Goal: Communication & Community: Participate in discussion

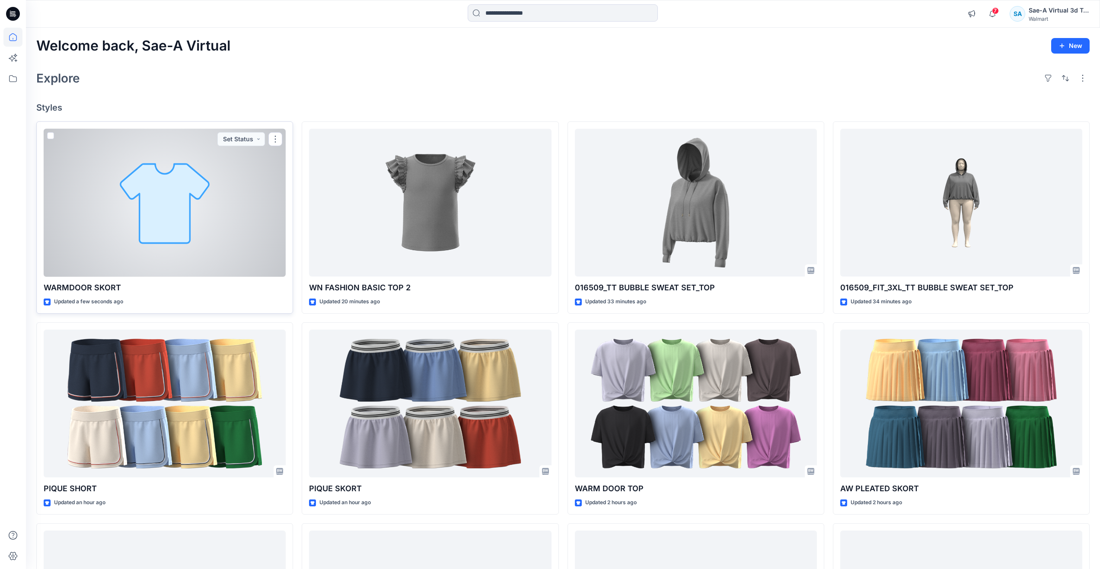
click at [143, 222] on div at bounding box center [165, 203] width 242 height 148
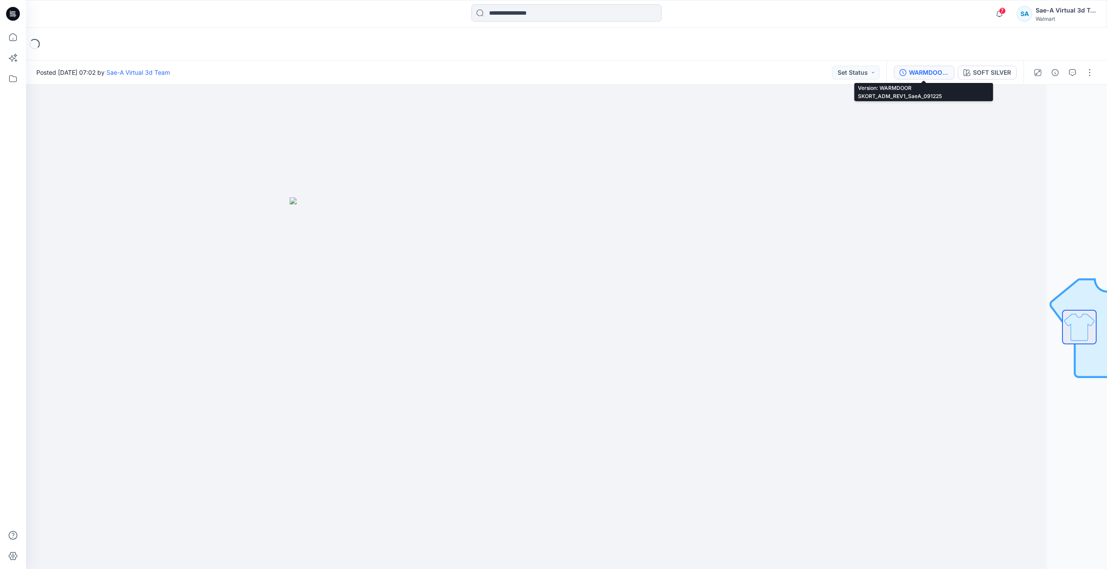
click at [932, 70] on div "WARMDOOR SKORT_ADM_REV1_SaeA_091225" at bounding box center [929, 73] width 40 height 10
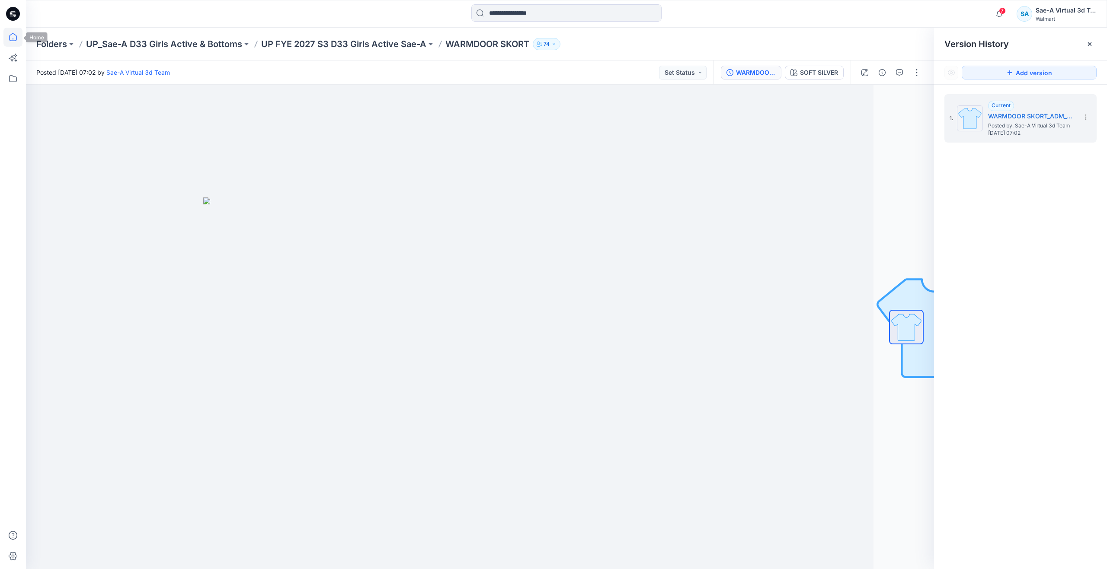
click at [20, 33] on icon at bounding box center [12, 37] width 19 height 19
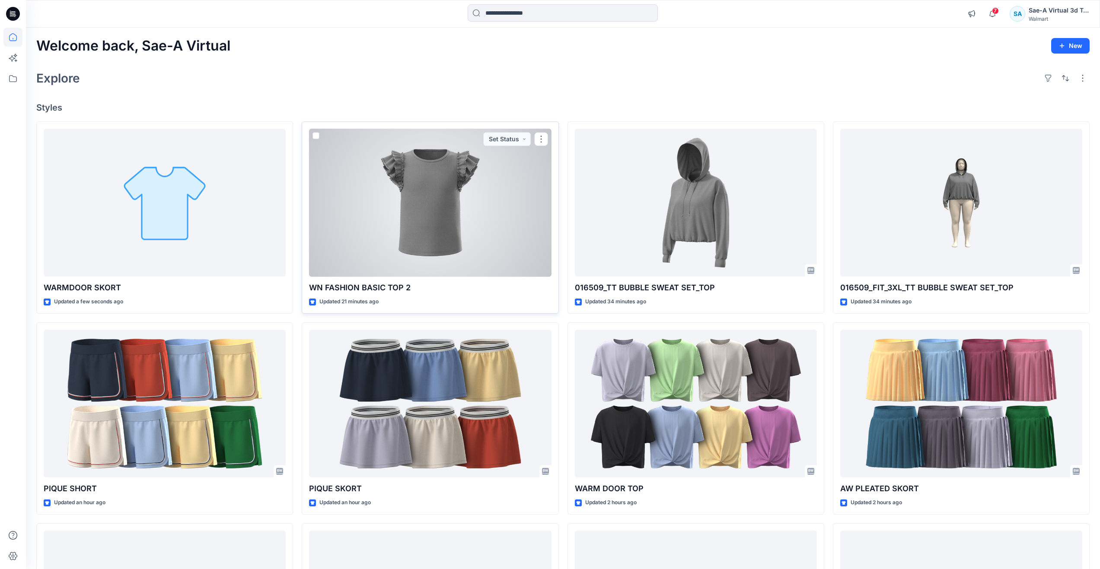
click at [406, 201] on div at bounding box center [430, 203] width 242 height 148
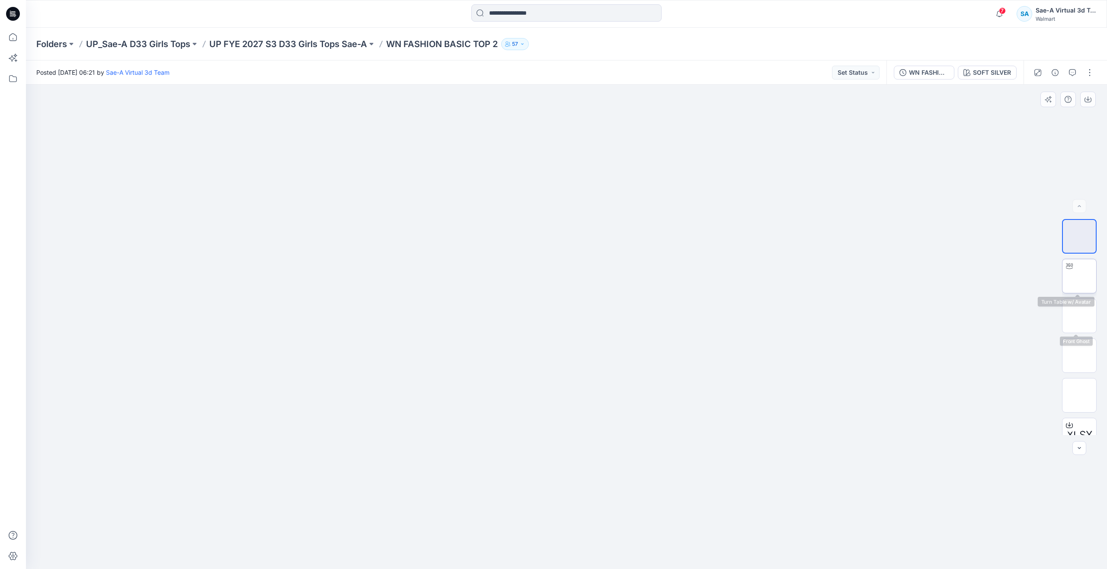
click at [1079, 276] on img at bounding box center [1079, 276] width 0 height 0
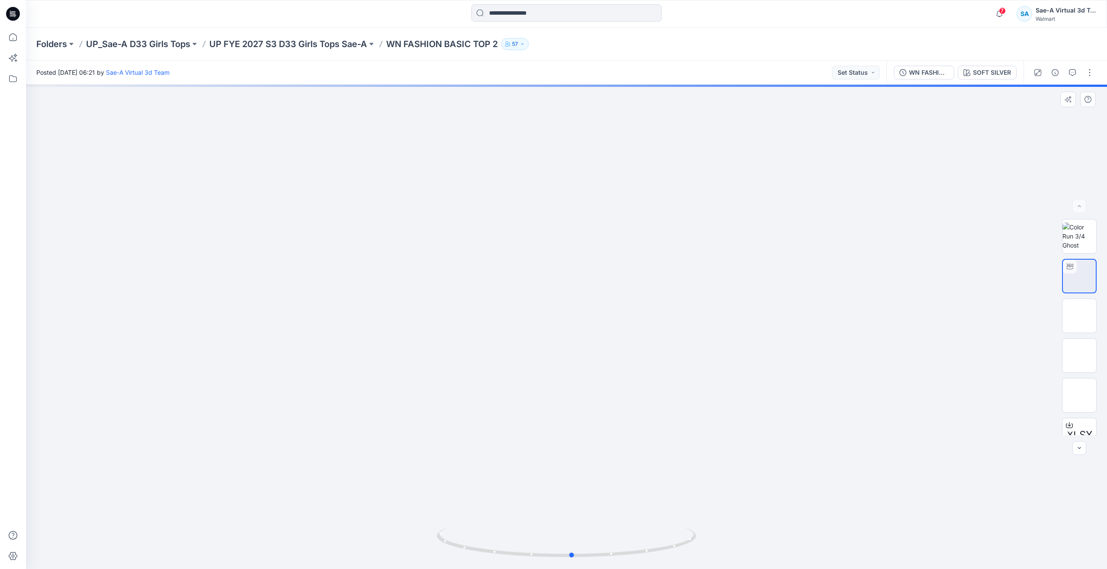
drag, startPoint x: 563, startPoint y: 554, endPoint x: 309, endPoint y: 489, distance: 262.0
click at [309, 489] on div at bounding box center [566, 327] width 1081 height 485
click at [6, 38] on icon at bounding box center [12, 37] width 19 height 19
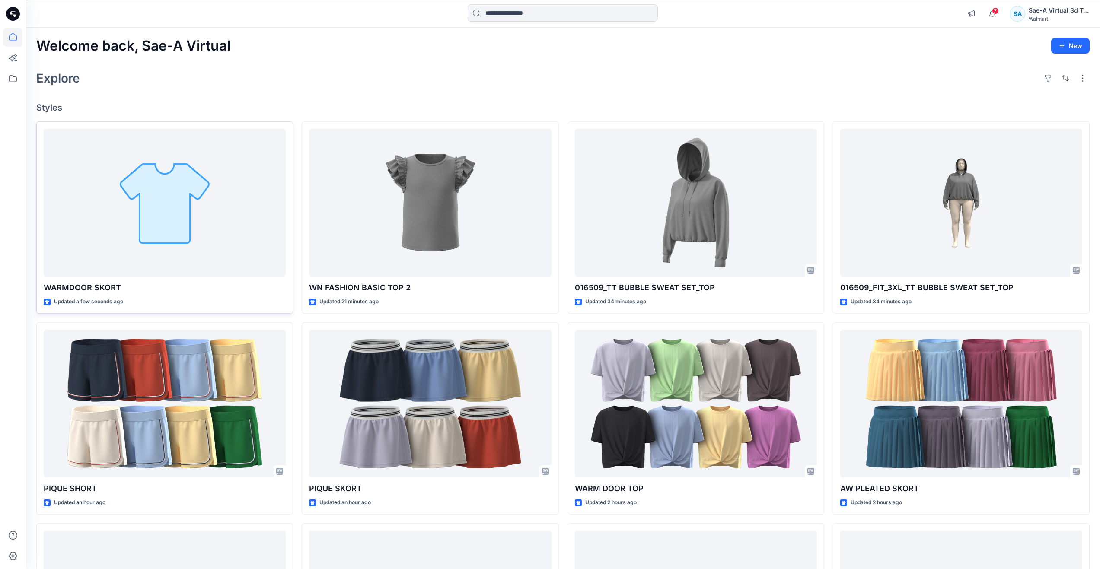
click at [132, 208] on div at bounding box center [165, 203] width 242 height 148
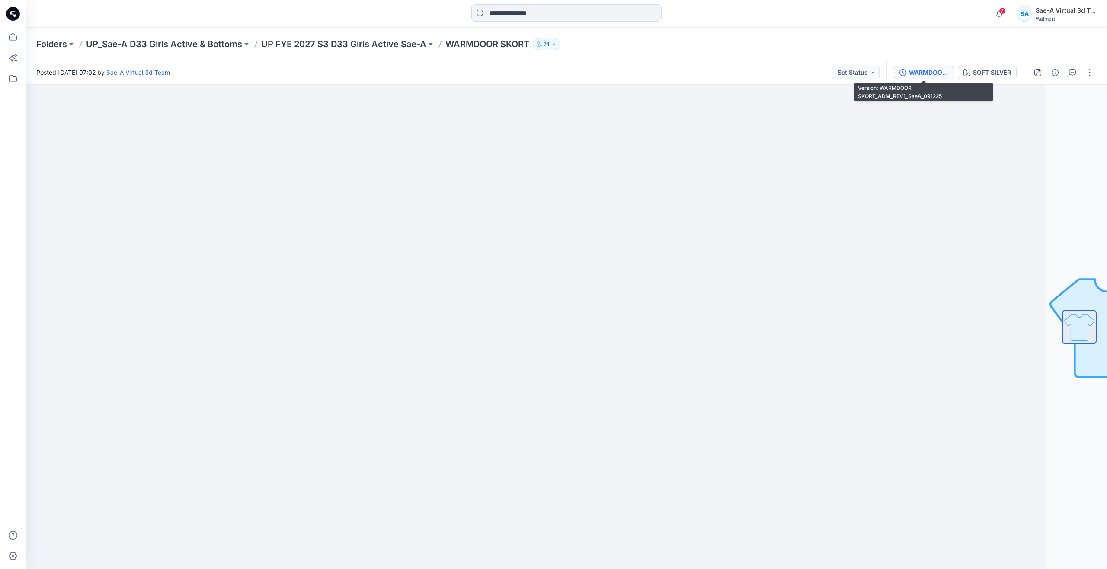
click at [926, 72] on div "WARMDOOR SKORT_ADM_REV1_SaeA_091225" at bounding box center [929, 73] width 40 height 10
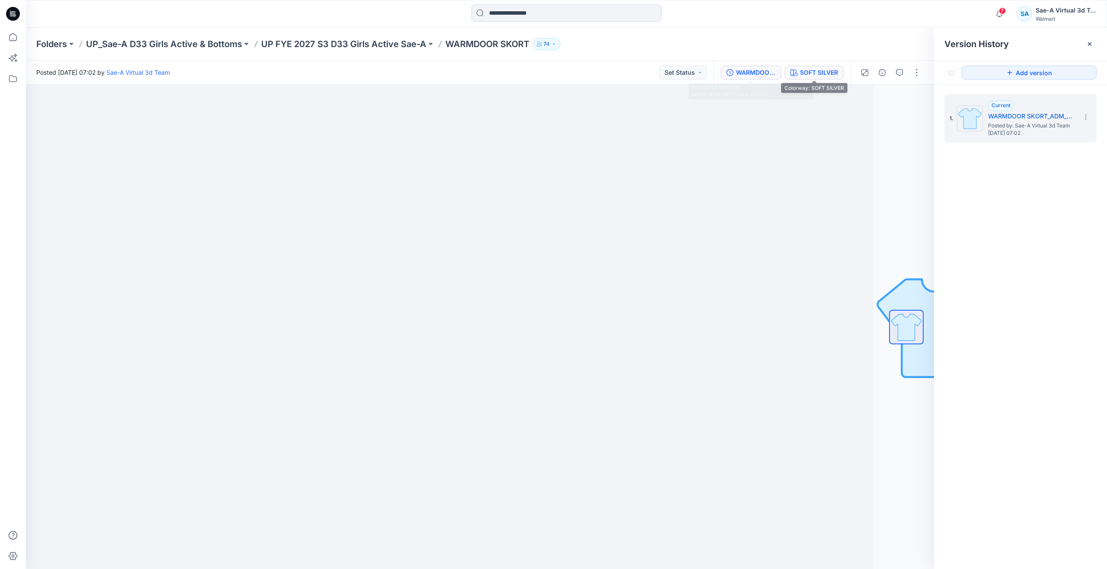
click at [811, 69] on div "SOFT SILVER" at bounding box center [819, 73] width 38 height 10
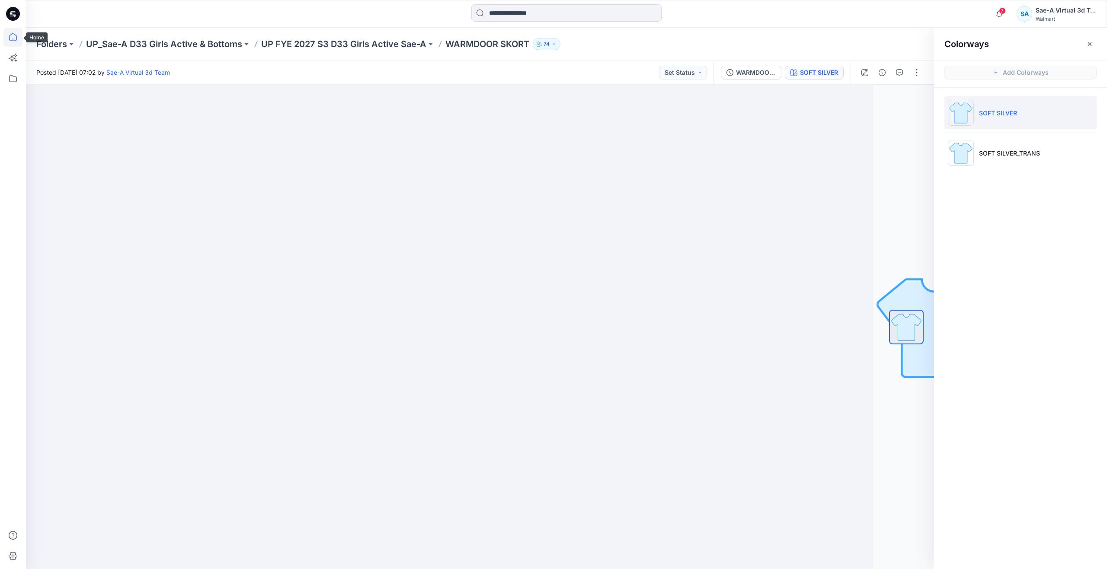
click at [10, 40] on icon at bounding box center [13, 37] width 8 height 8
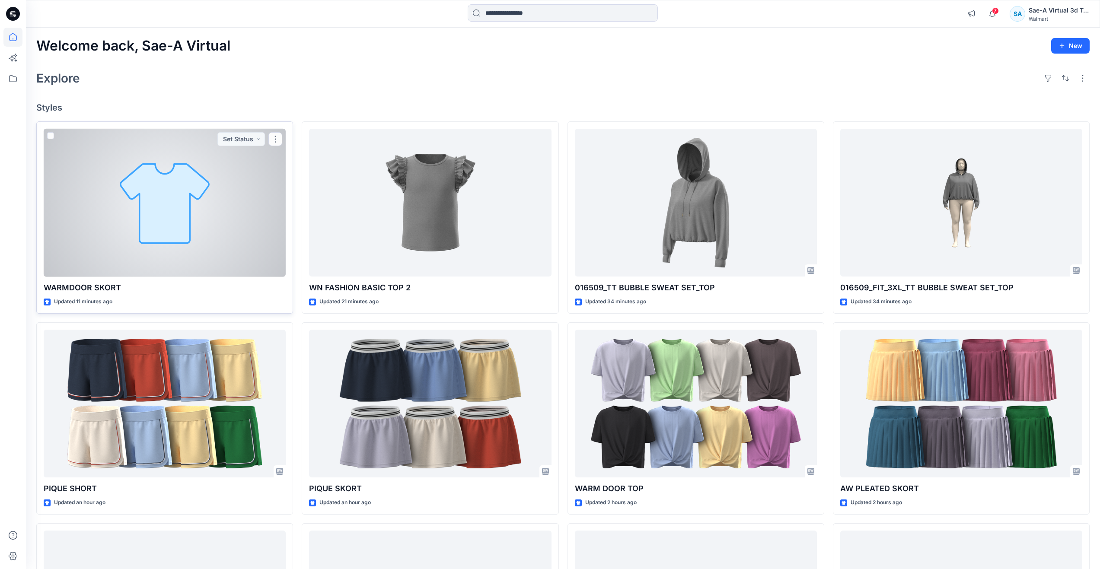
click at [105, 238] on div at bounding box center [165, 203] width 242 height 148
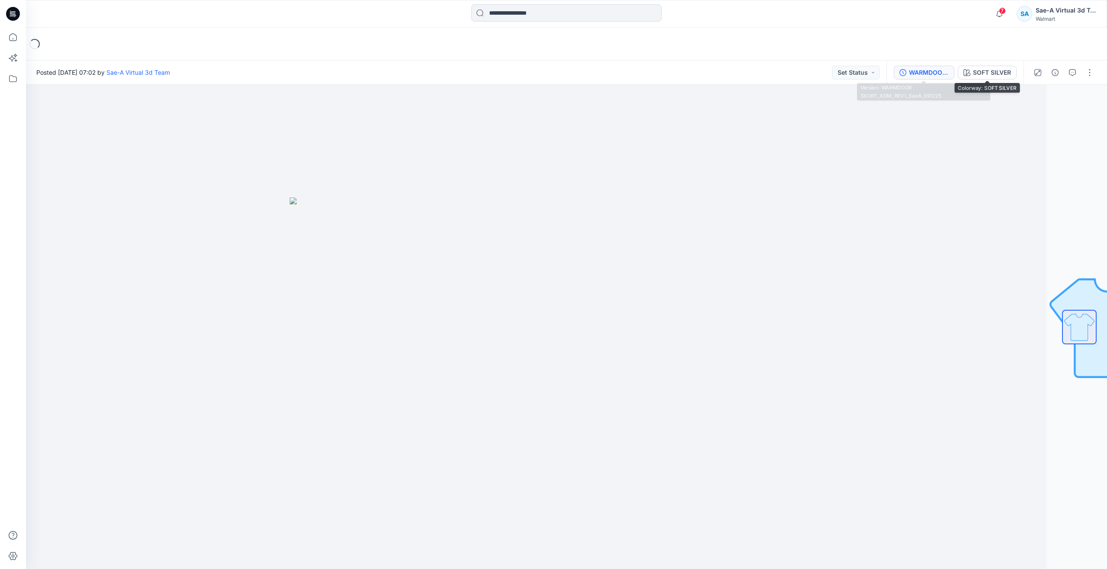
click at [930, 69] on div "WARMDOOR SKORT_ADM_REV1_SaeA_091225" at bounding box center [929, 73] width 40 height 10
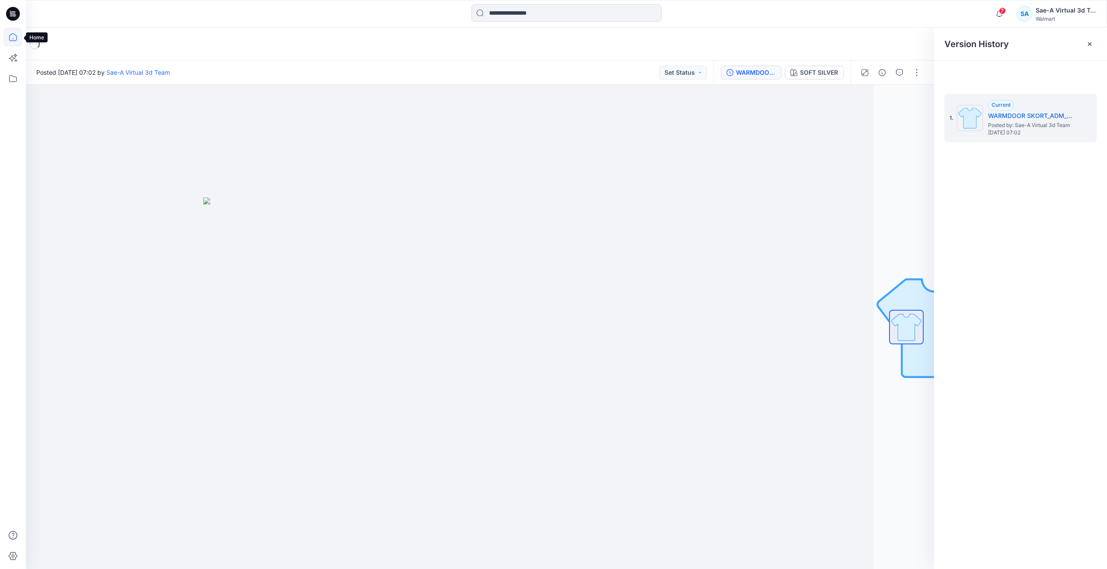
click at [13, 33] on icon at bounding box center [12, 37] width 19 height 19
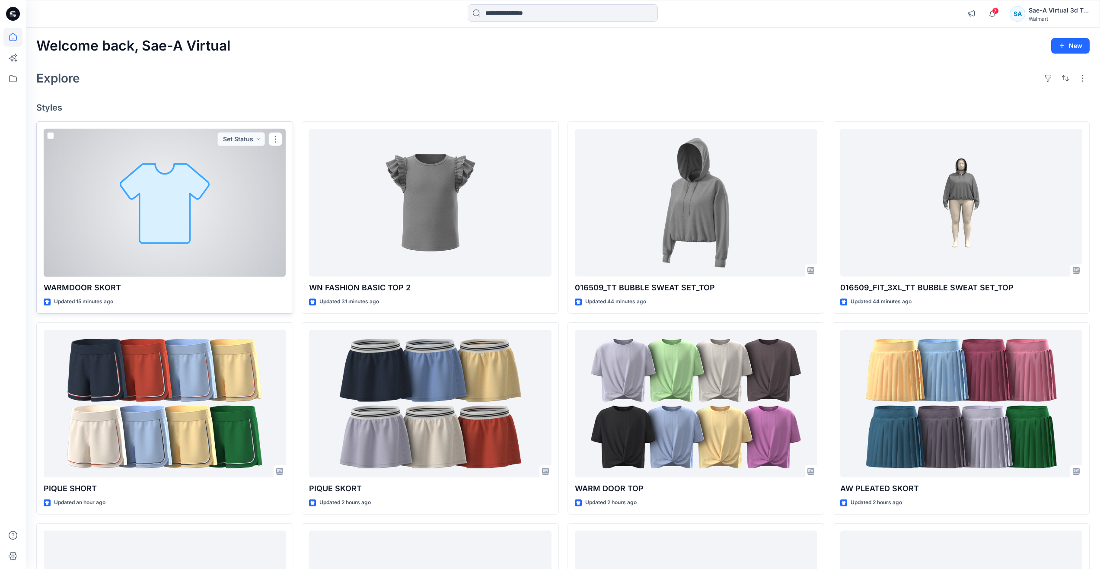
click at [112, 186] on div at bounding box center [165, 203] width 242 height 148
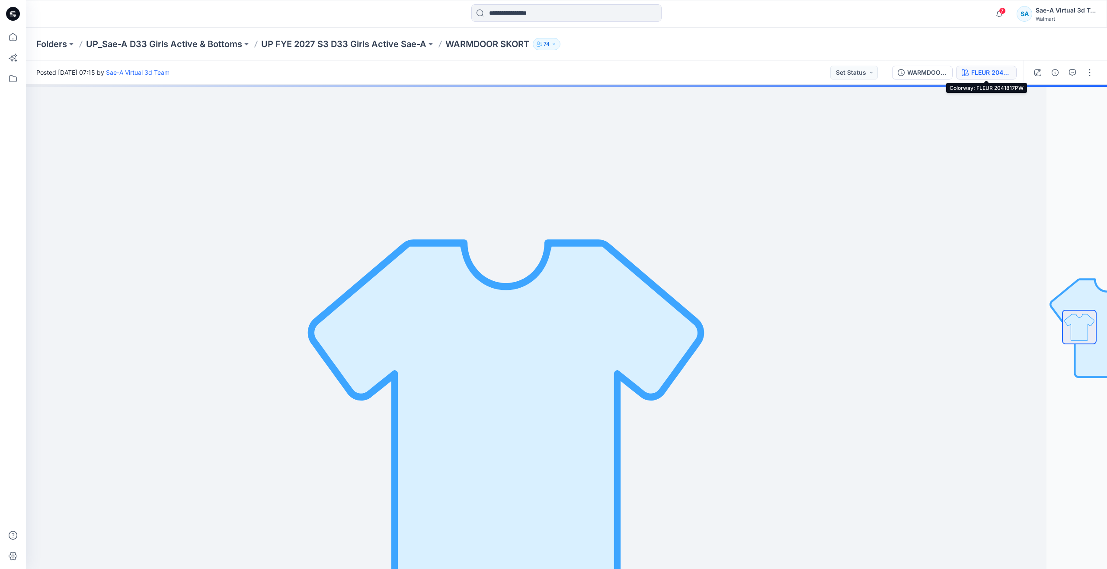
click at [967, 70] on icon "button" at bounding box center [965, 72] width 7 height 7
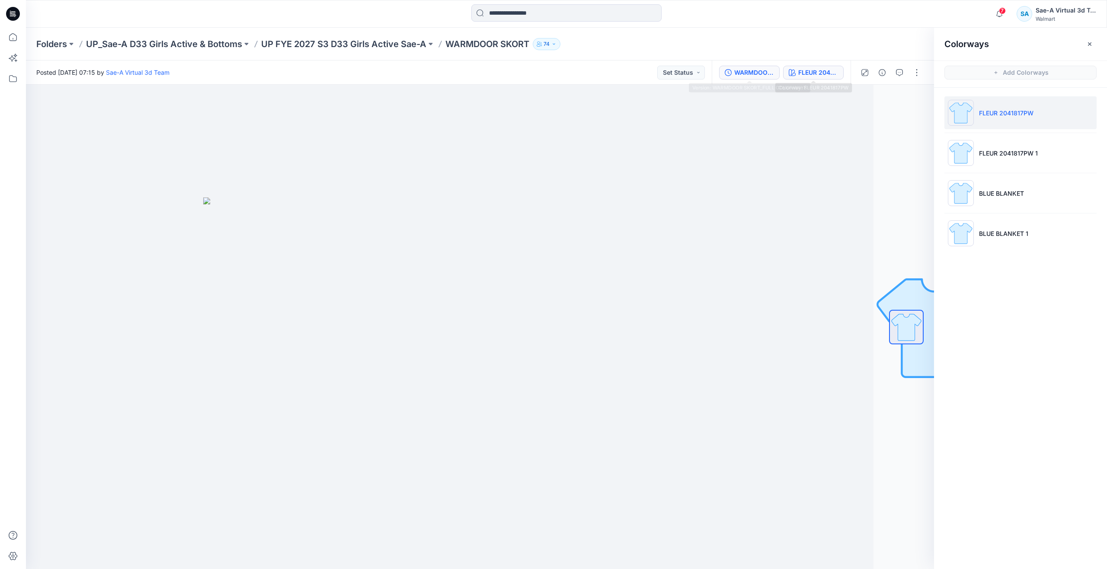
click at [769, 72] on div "WARMDOOR SKORT_FULL COLORWAYS" at bounding box center [754, 73] width 40 height 10
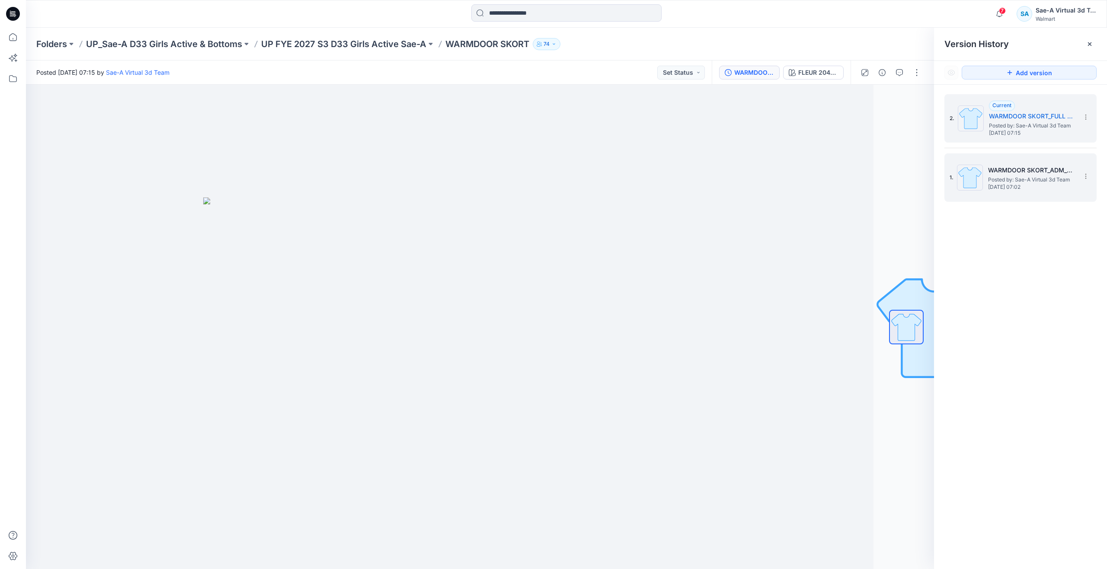
click at [990, 173] on h5 "WARMDOOR SKORT_ADM_REV1_SaeA_091225" at bounding box center [1031, 170] width 86 height 10
click at [10, 40] on icon at bounding box center [13, 37] width 8 height 8
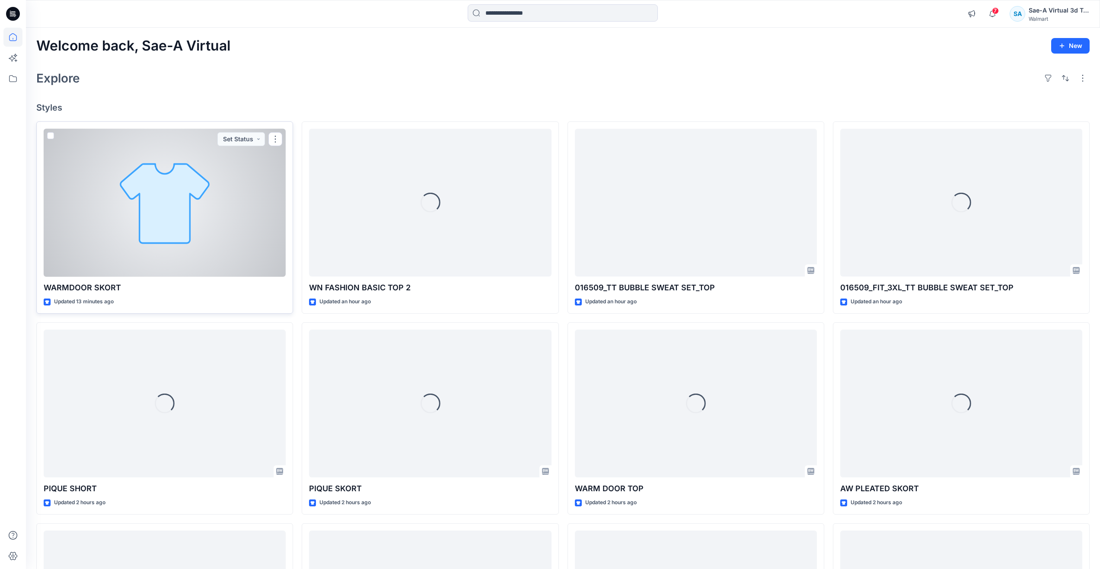
click at [175, 245] on div at bounding box center [165, 203] width 242 height 148
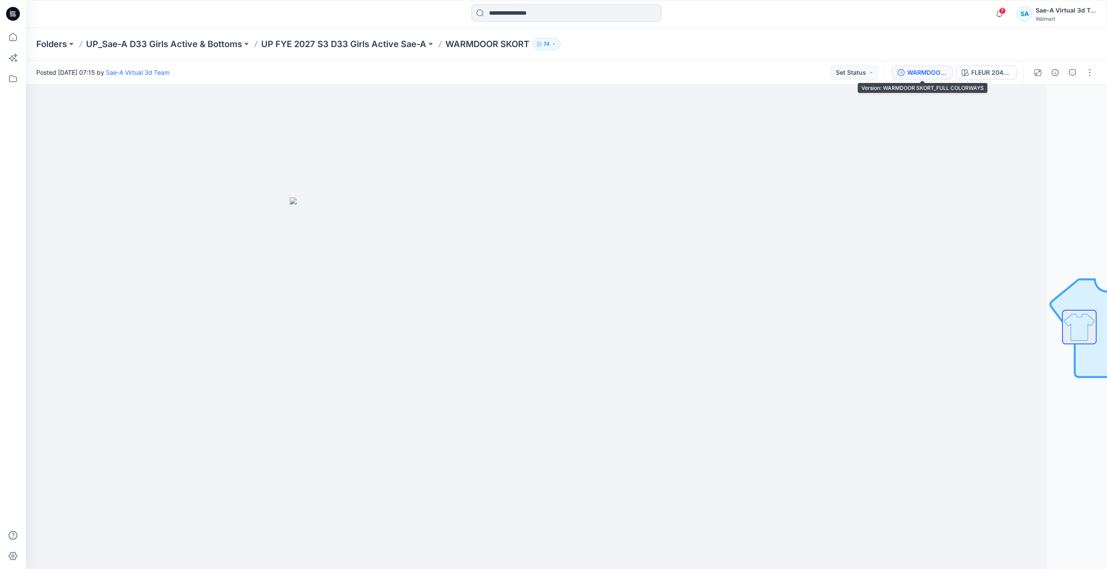
click at [919, 72] on div "WARMDOOR SKORT_FULL COLORWAYS" at bounding box center [927, 73] width 40 height 10
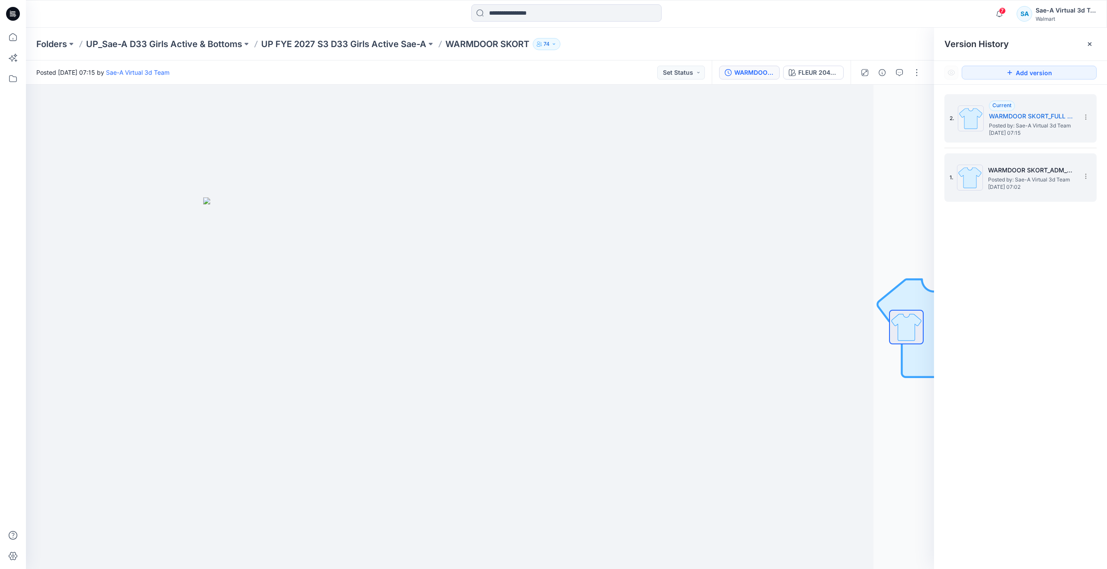
click at [992, 173] on h5 "WARMDOOR SKORT_ADM_REV1_SaeA_091225" at bounding box center [1031, 170] width 86 height 10
click at [19, 40] on icon at bounding box center [12, 37] width 19 height 19
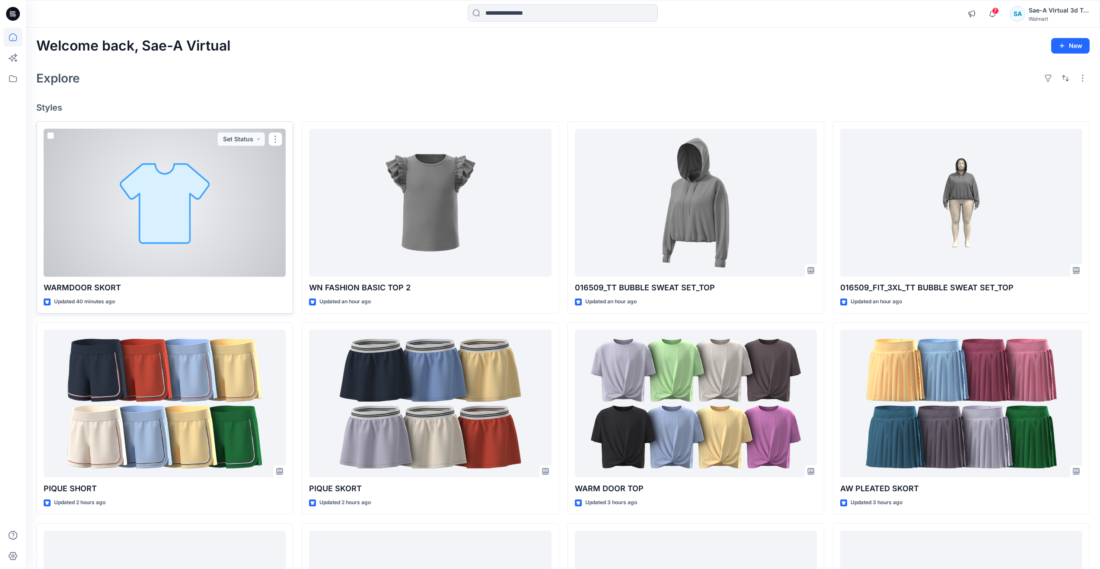
click at [98, 238] on div at bounding box center [165, 203] width 242 height 148
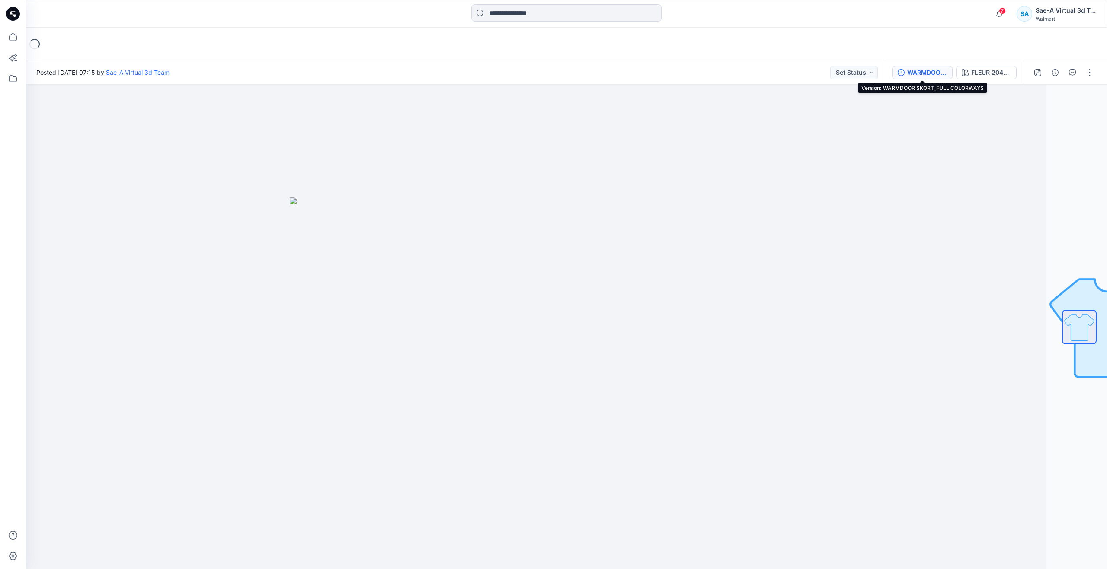
click at [928, 77] on button "WARMDOOR SKORT_FULL COLORWAYS" at bounding box center [922, 73] width 61 height 14
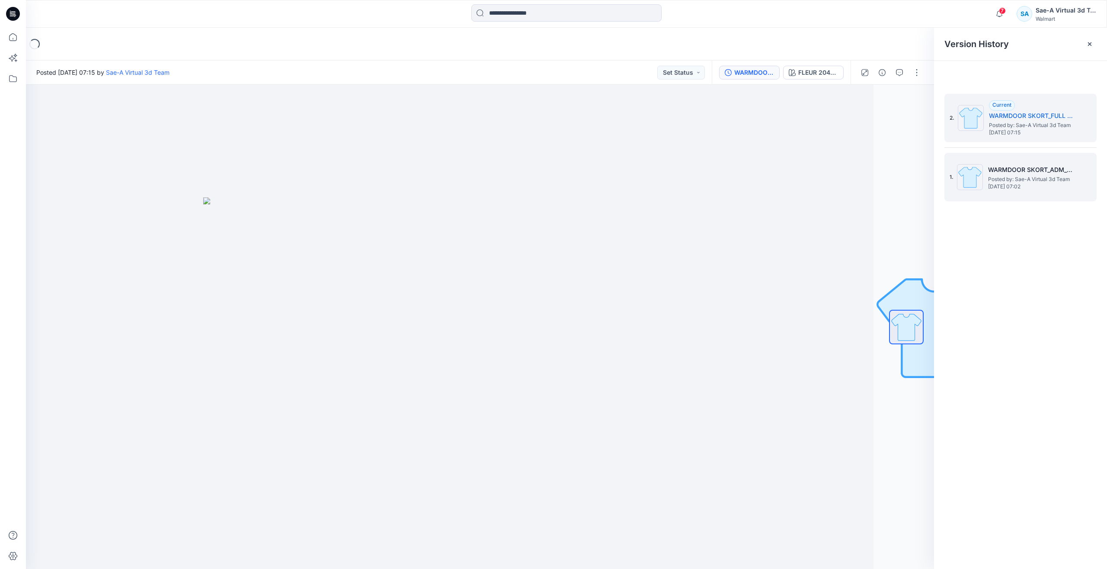
click at [988, 173] on h5 "WARMDOOR SKORT_ADM_REV1_SaeA_091225" at bounding box center [1031, 170] width 86 height 10
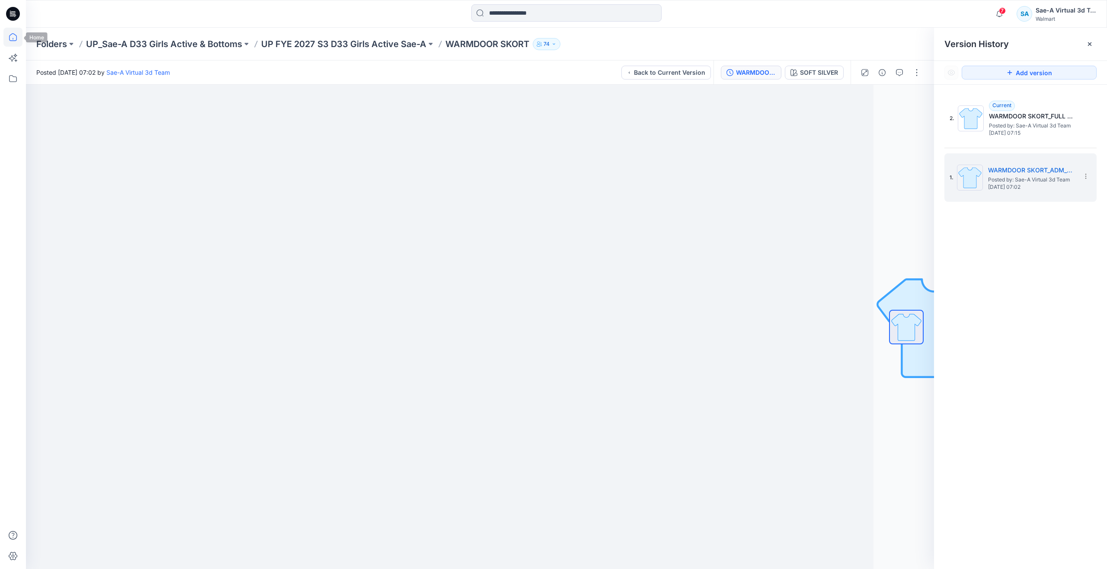
click at [13, 38] on icon at bounding box center [12, 37] width 19 height 19
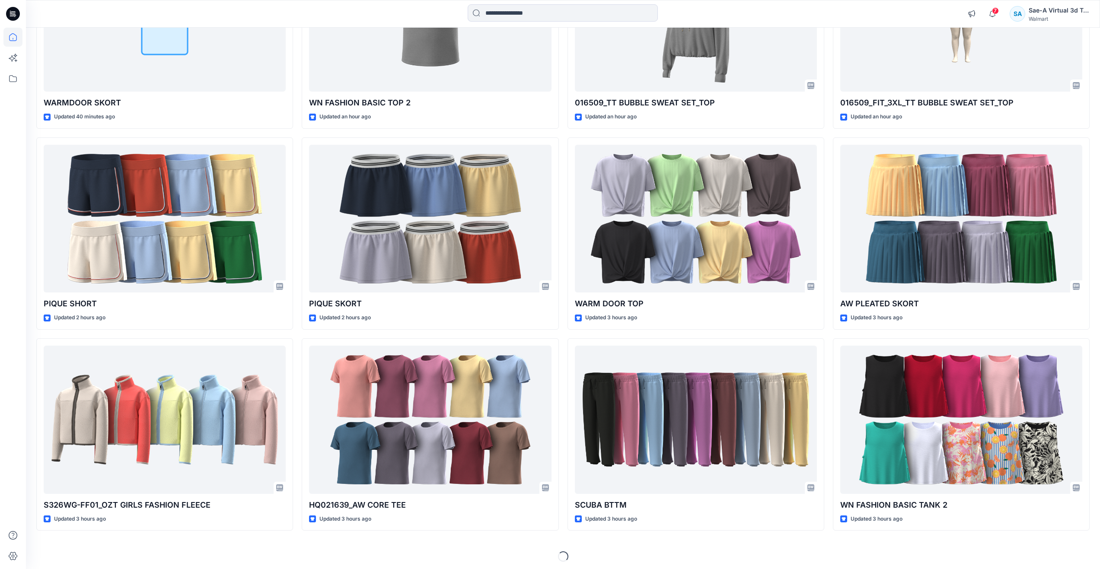
scroll to position [188, 0]
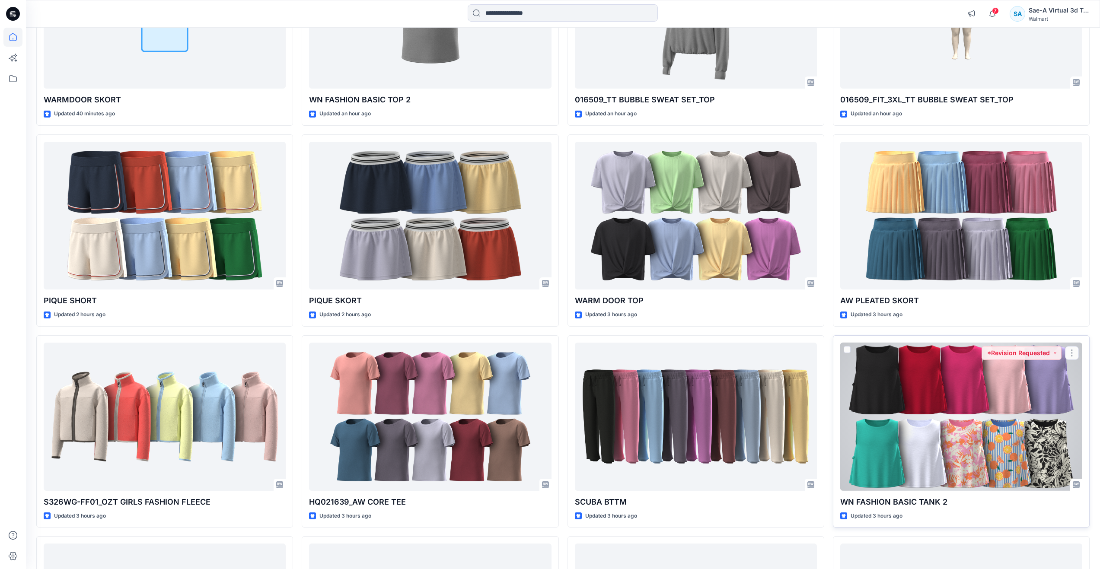
click at [932, 447] on div at bounding box center [961, 417] width 242 height 148
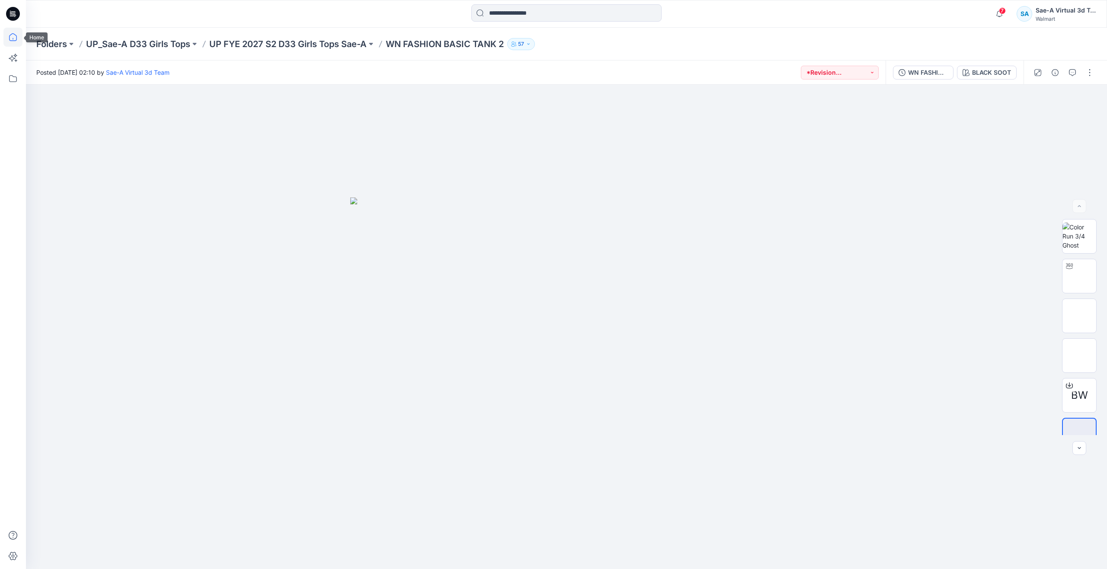
click at [18, 41] on icon at bounding box center [12, 37] width 19 height 19
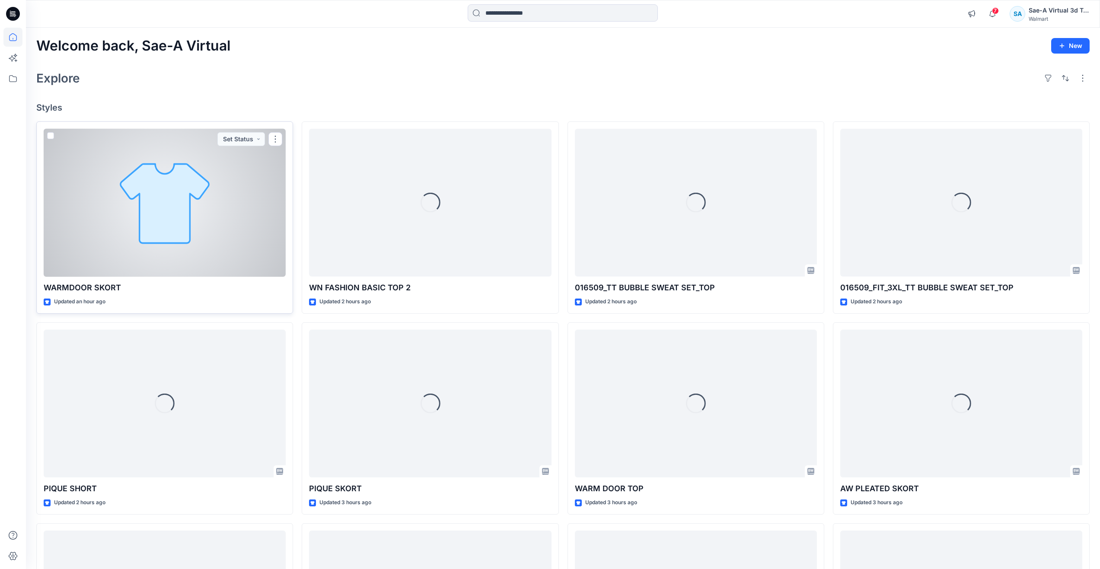
click at [147, 235] on div at bounding box center [165, 203] width 242 height 148
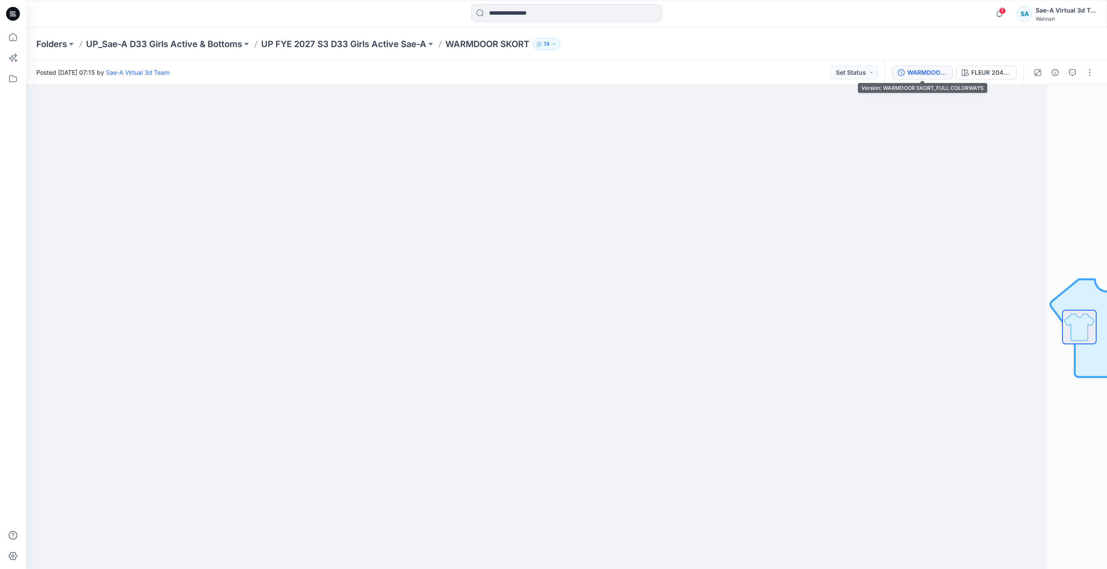
click at [917, 68] on div "WARMDOOR SKORT_FULL COLORWAYS" at bounding box center [927, 73] width 40 height 10
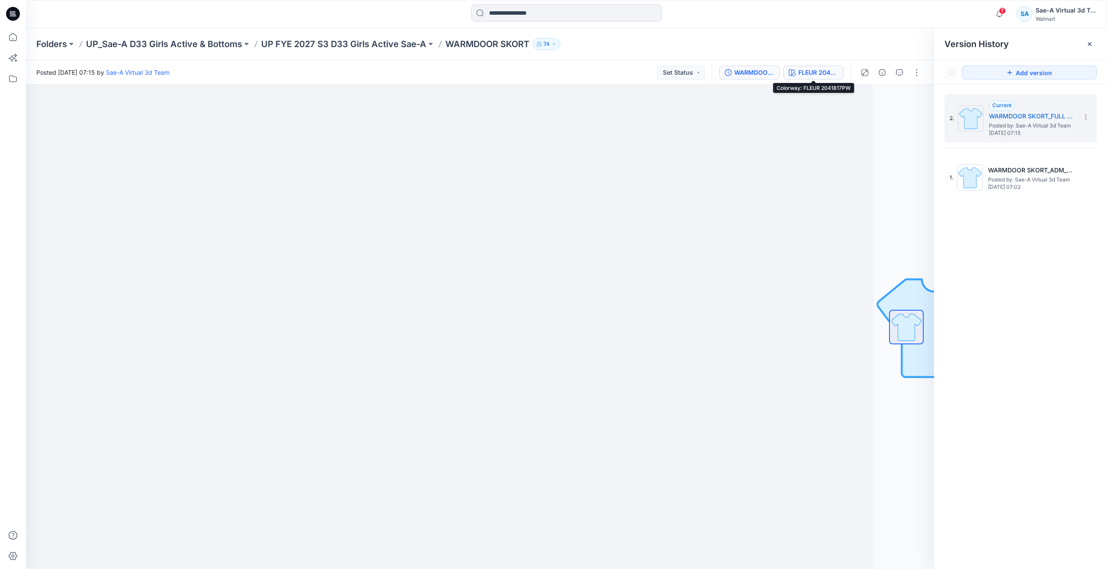
click at [815, 72] on div "FLEUR 2041817PW" at bounding box center [818, 73] width 40 height 10
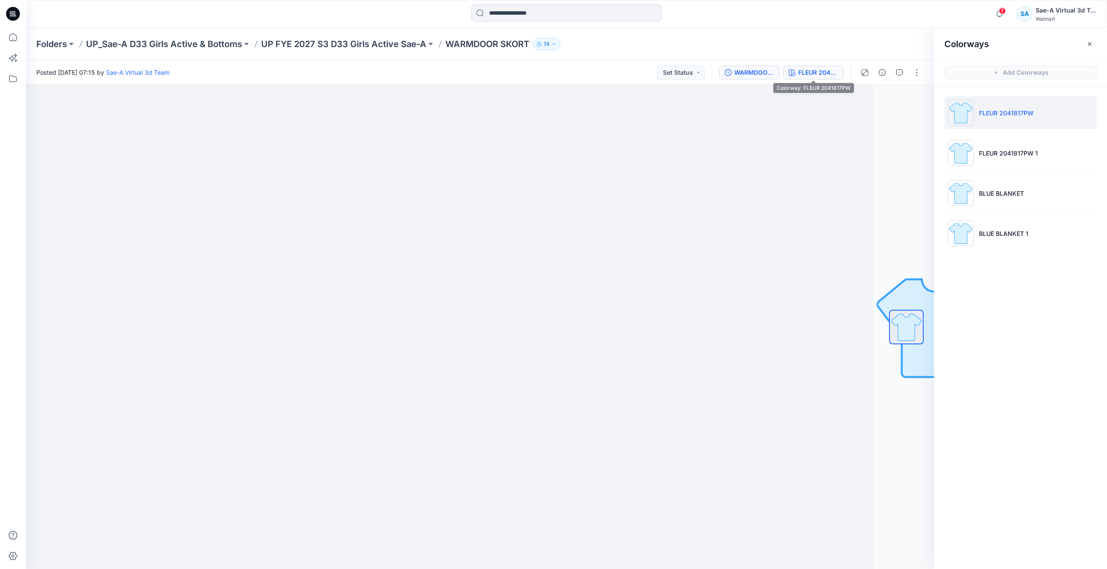
click at [776, 72] on button "WARMDOOR SKORT_FULL COLORWAYS" at bounding box center [749, 73] width 61 height 14
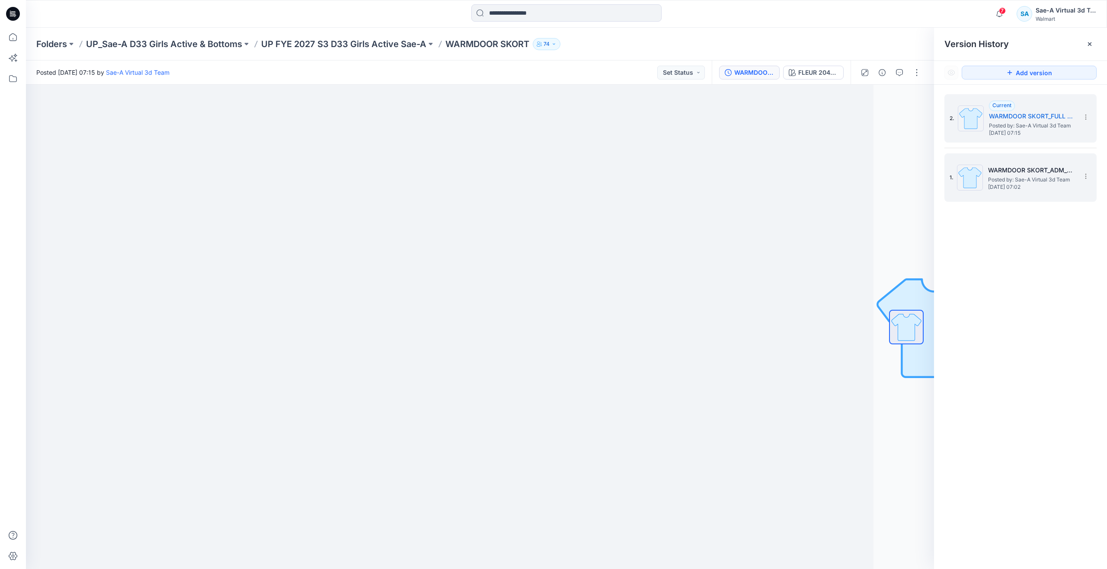
click at [988, 172] on h5 "WARMDOOR SKORT_ADM_REV1_SaeA_091225" at bounding box center [1031, 170] width 86 height 10
click at [5, 36] on icon at bounding box center [12, 37] width 19 height 19
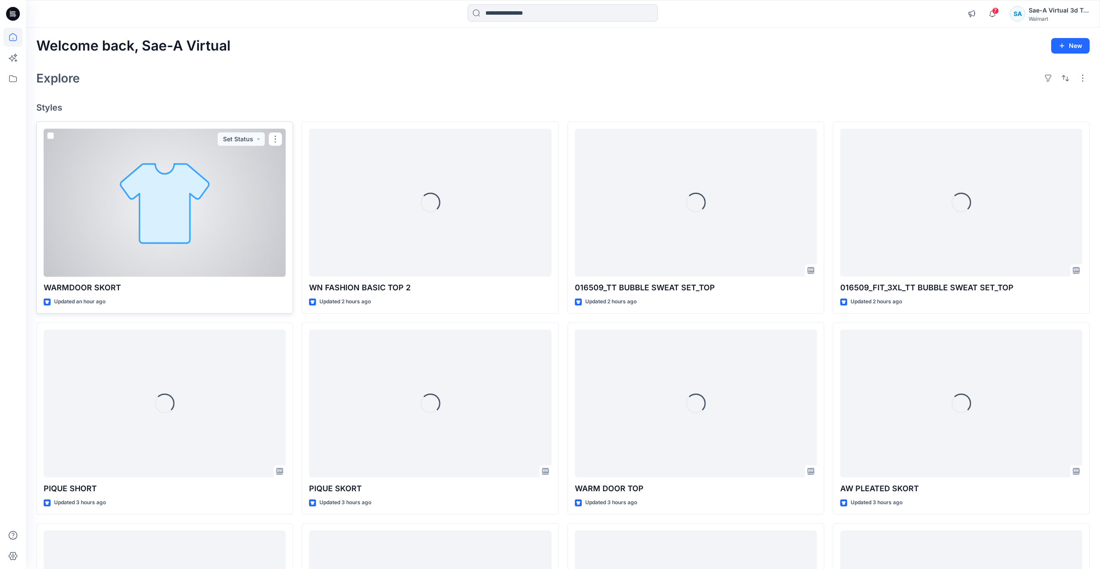
click at [224, 216] on div at bounding box center [165, 203] width 242 height 148
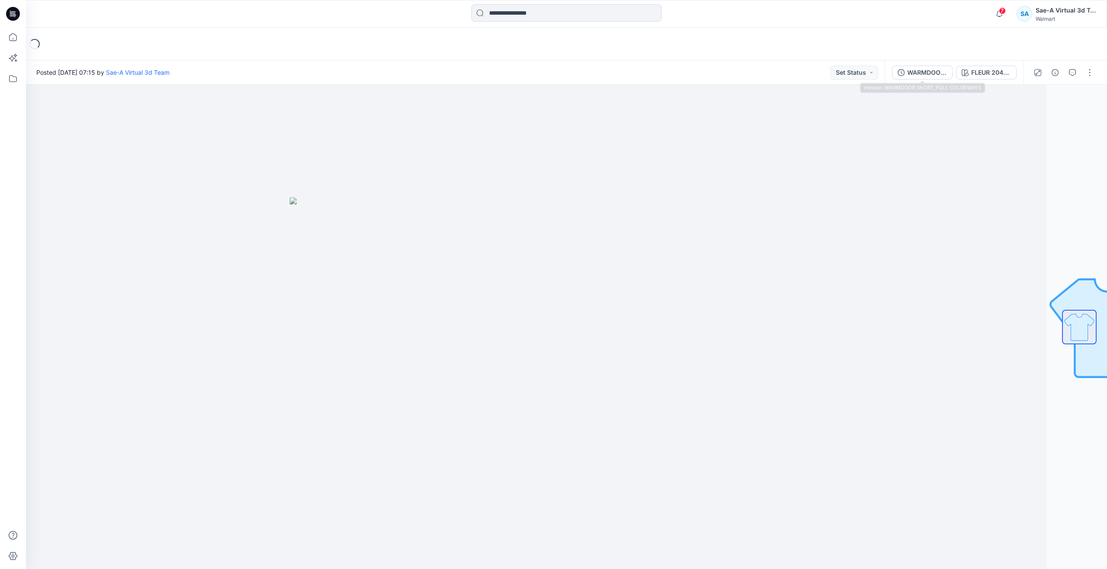
click at [931, 68] on div "WARMDOOR SKORT_FULL COLORWAYS" at bounding box center [927, 73] width 40 height 10
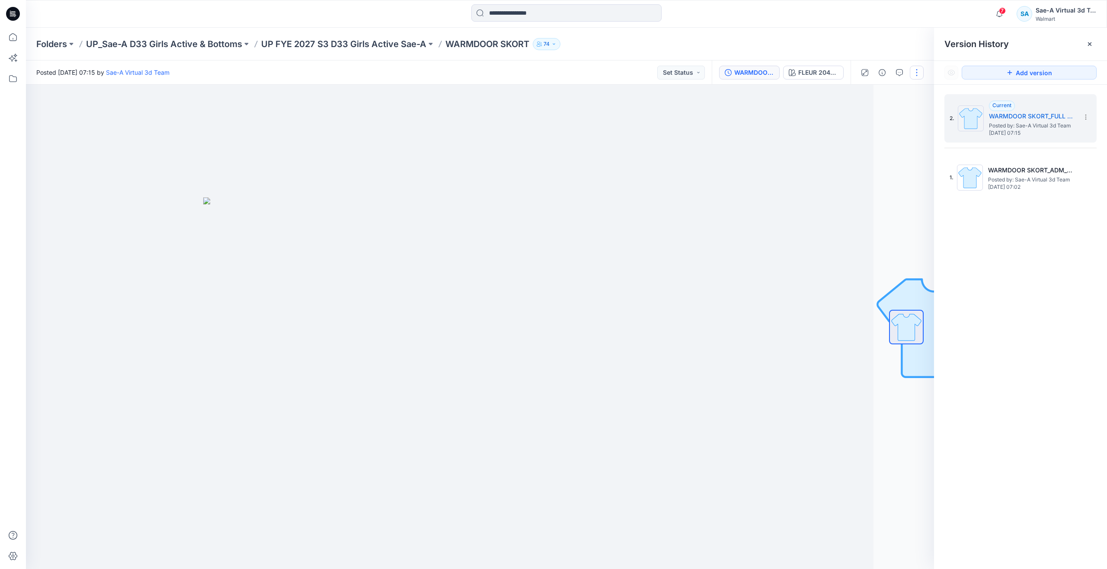
click at [919, 75] on button "button" at bounding box center [917, 73] width 14 height 14
click at [879, 121] on button "Edit" at bounding box center [880, 117] width 80 height 16
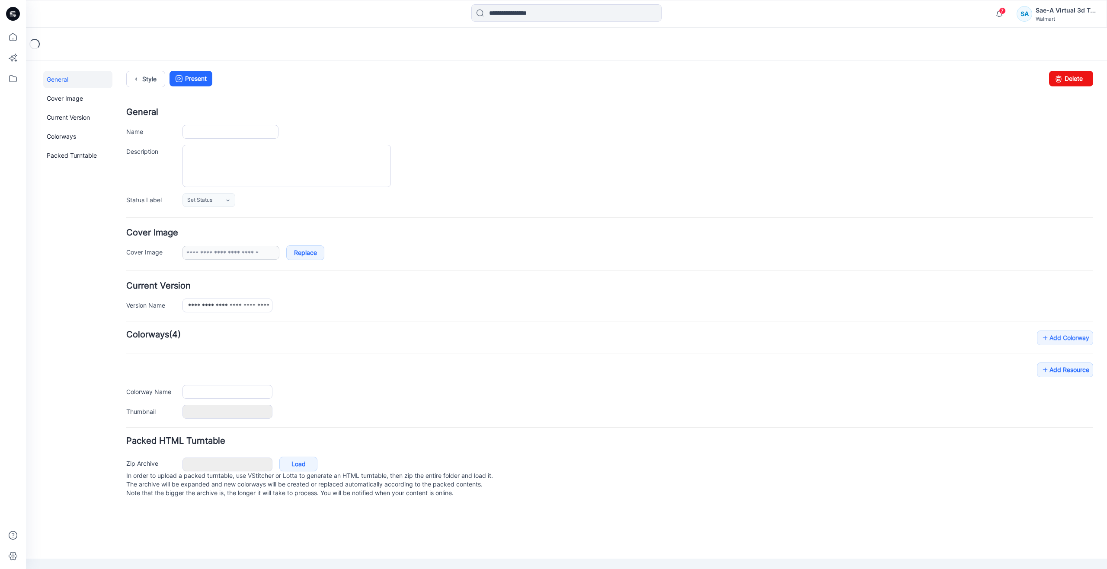
type input "**********"
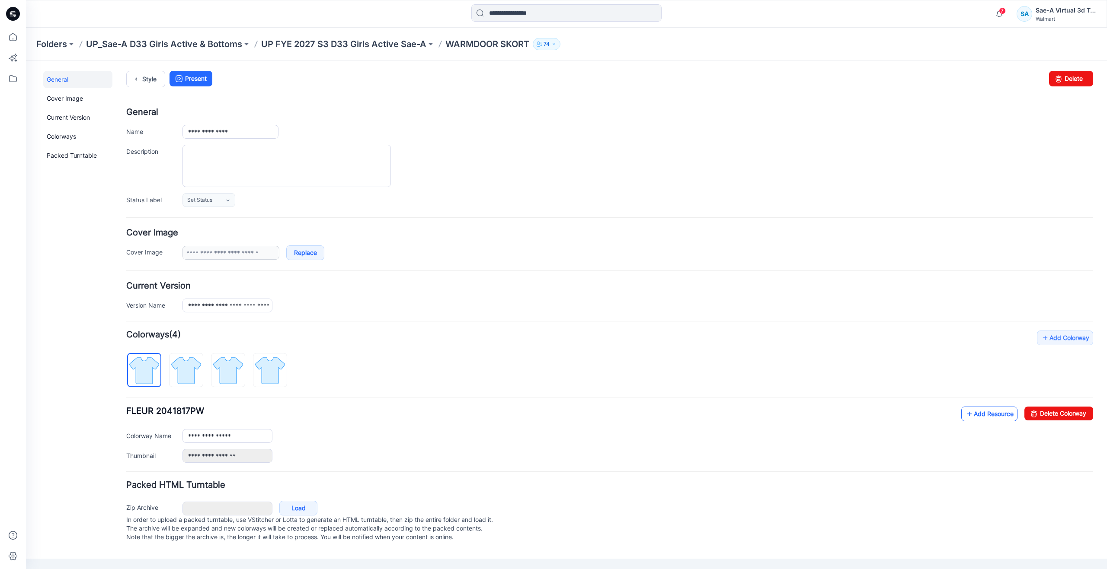
click at [968, 416] on icon at bounding box center [969, 414] width 9 height 14
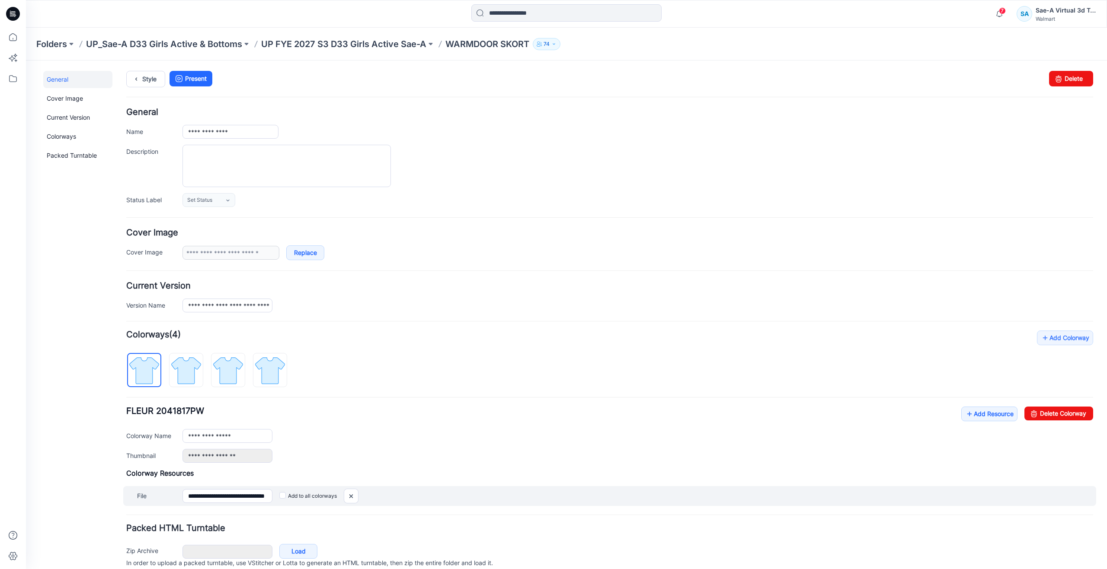
click at [284, 499] on label "Add to all colorways" at bounding box center [308, 496] width 58 height 14
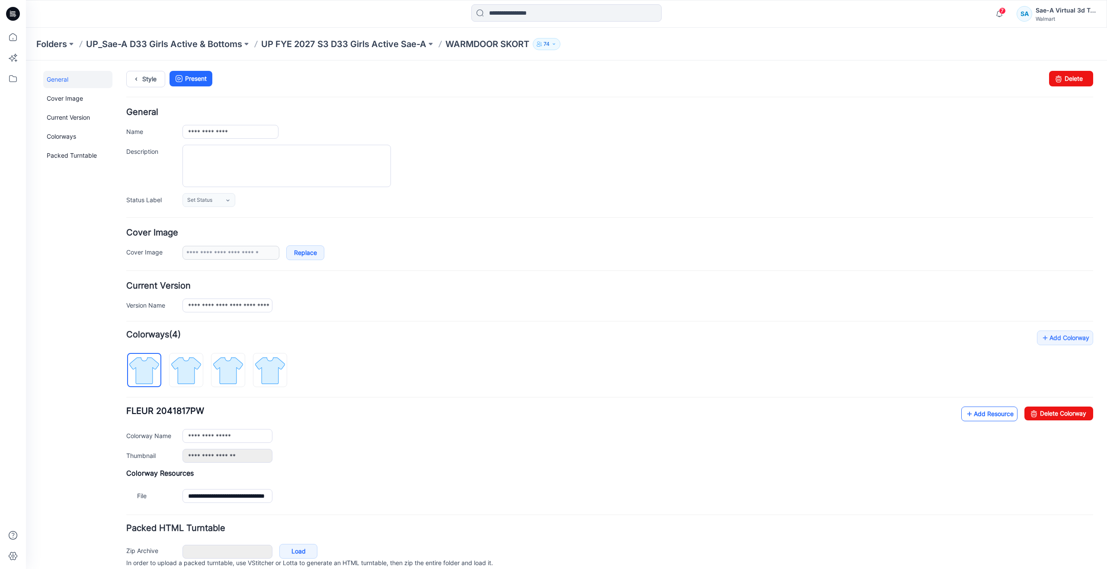
click at [965, 412] on icon at bounding box center [969, 414] width 9 height 14
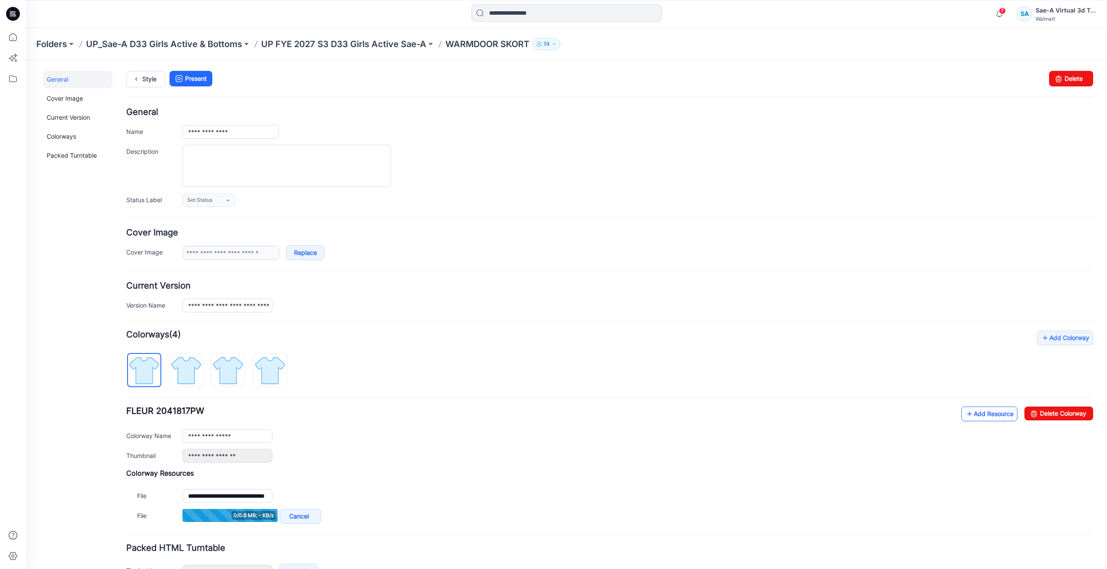
click at [965, 411] on icon at bounding box center [969, 414] width 9 height 14
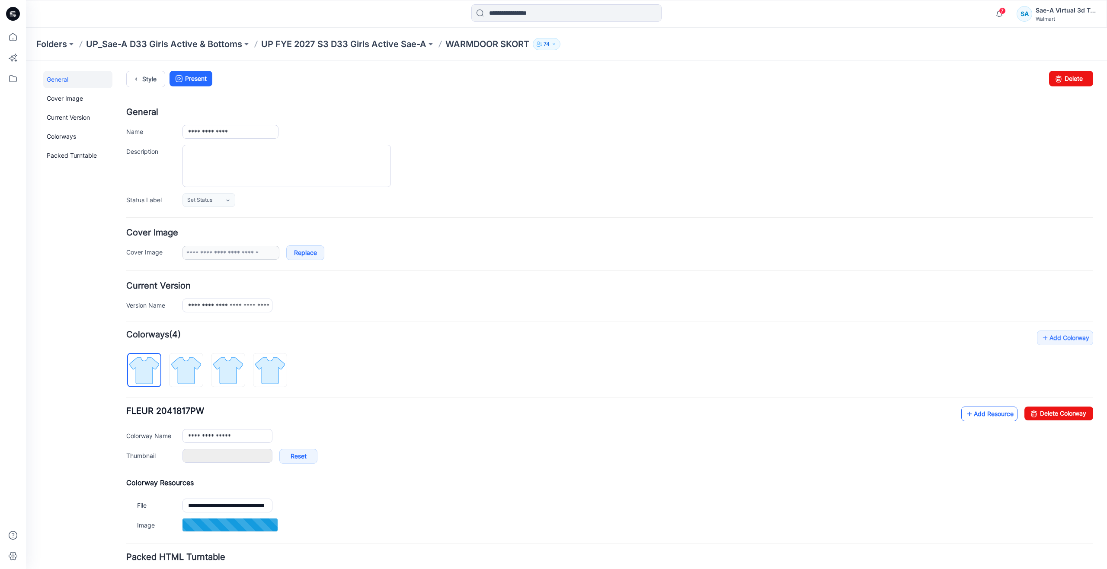
click at [967, 416] on link "Add Resource" at bounding box center [989, 414] width 56 height 15
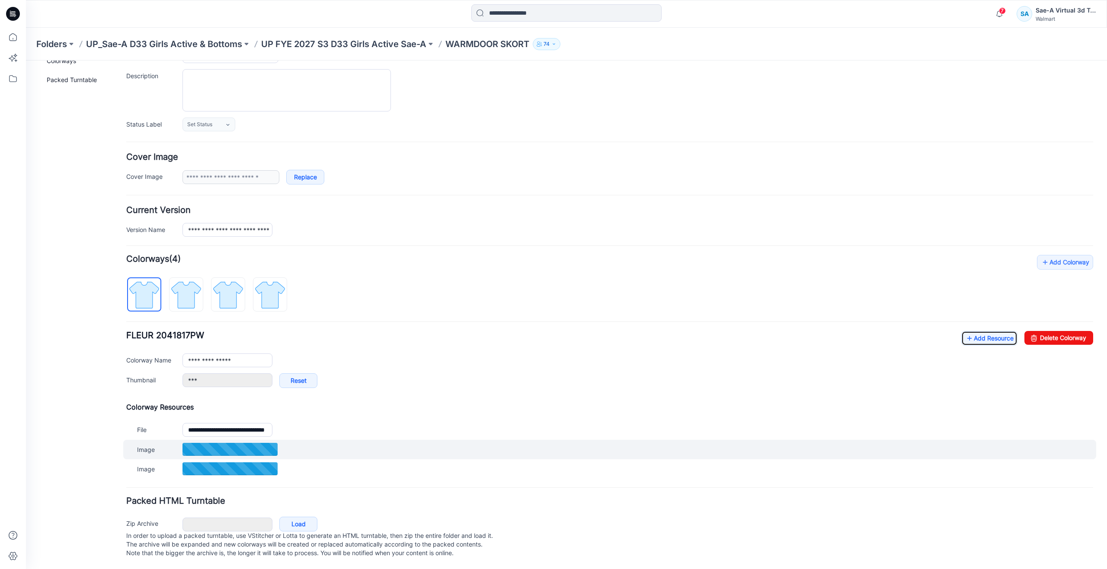
scroll to position [85, 0]
click at [366, 443] on link "Unset as Thumbnail" at bounding box center [386, 450] width 56 height 15
type input "**********"
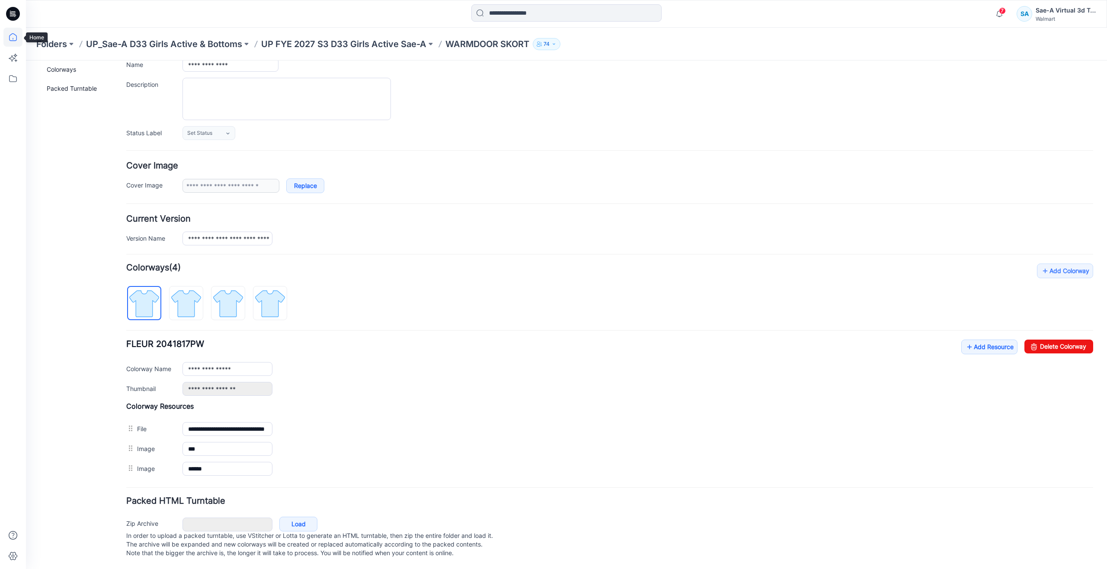
click at [17, 34] on icon at bounding box center [12, 37] width 19 height 19
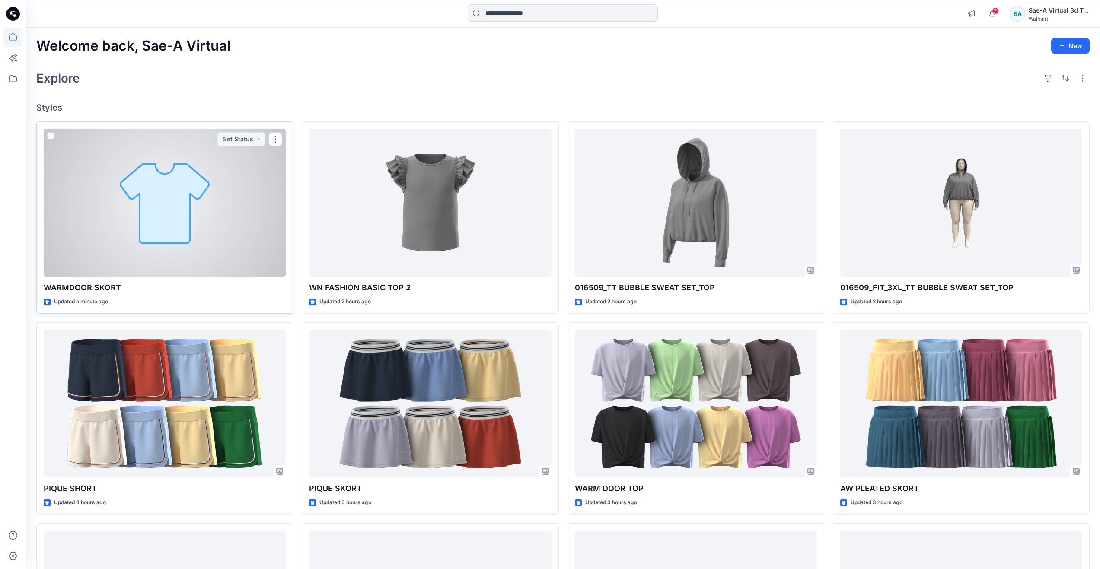
click at [213, 229] on div at bounding box center [165, 203] width 242 height 148
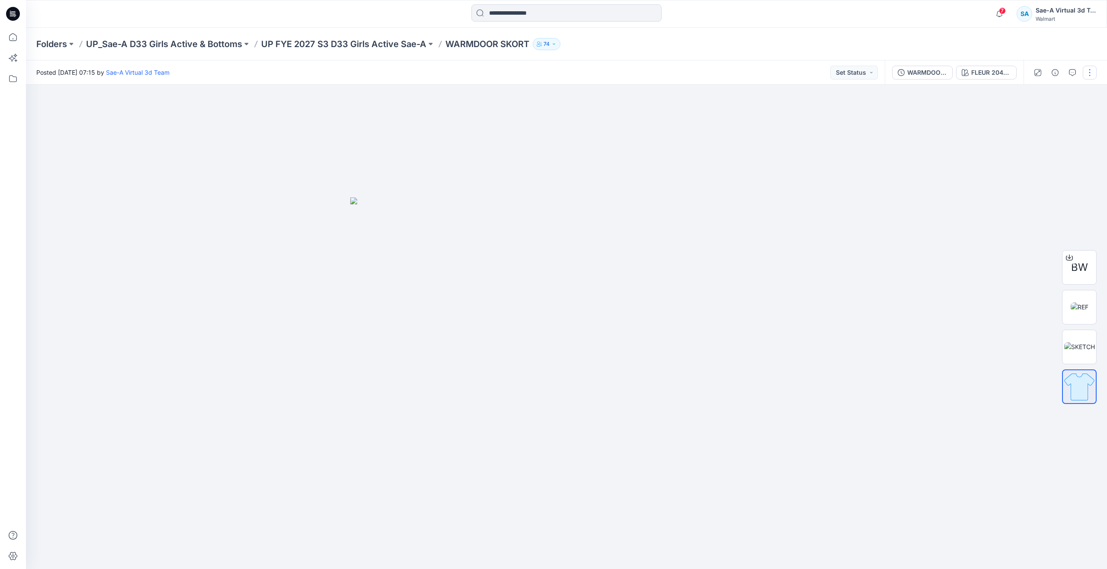
click at [1089, 76] on button "button" at bounding box center [1090, 73] width 14 height 14
click at [1020, 114] on icon "button" at bounding box center [1022, 117] width 7 height 7
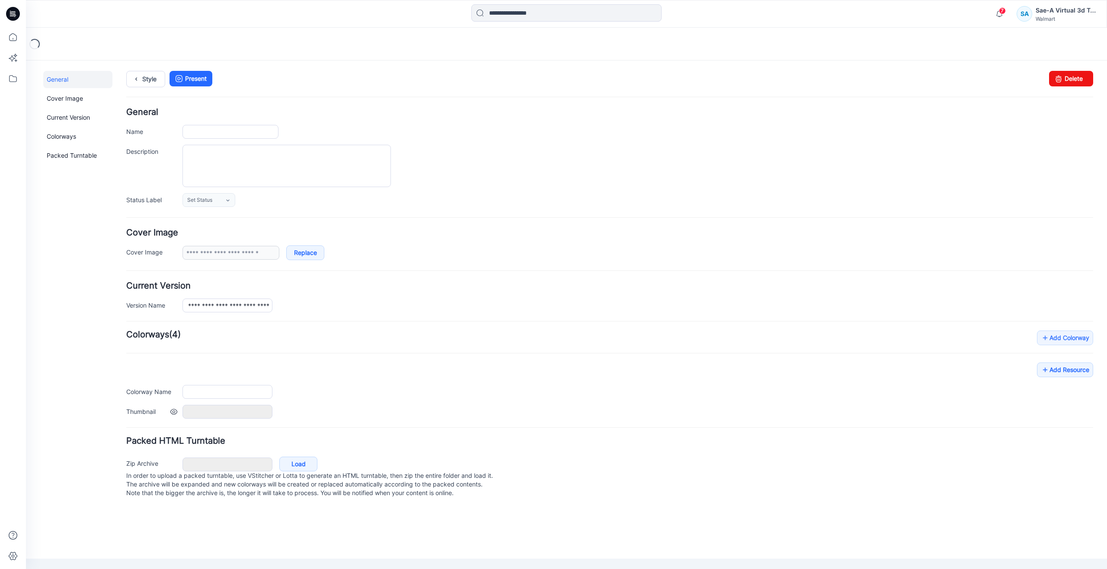
type input "**********"
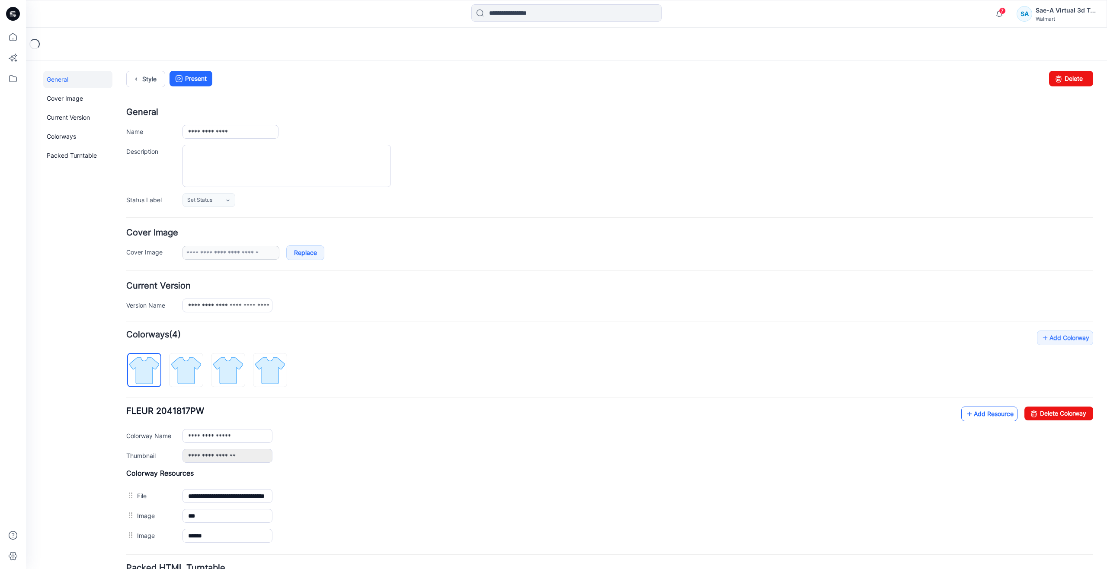
click at [965, 416] on icon at bounding box center [969, 414] width 9 height 14
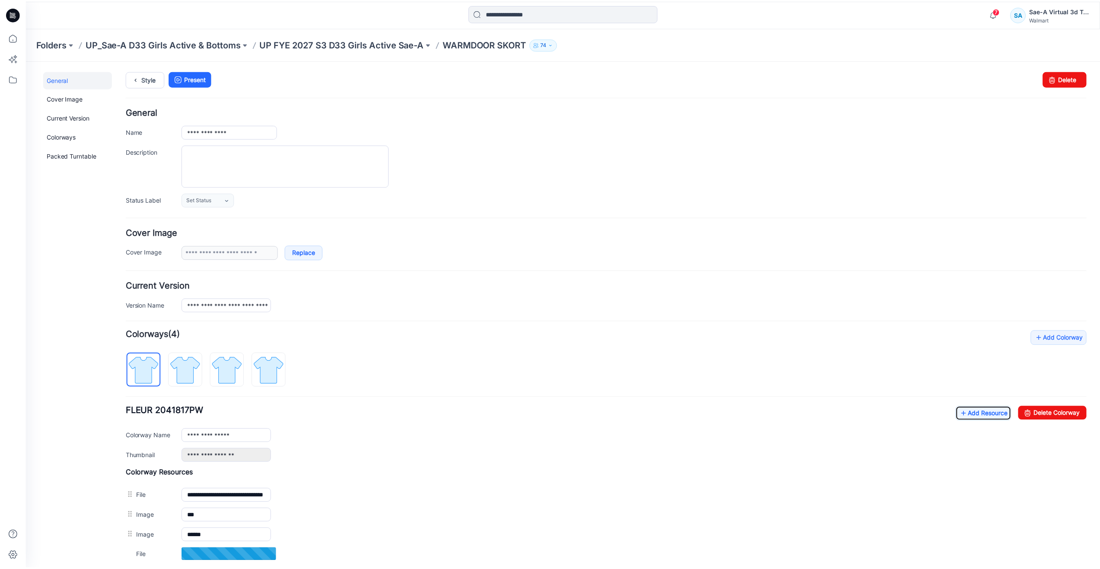
scroll to position [95, 0]
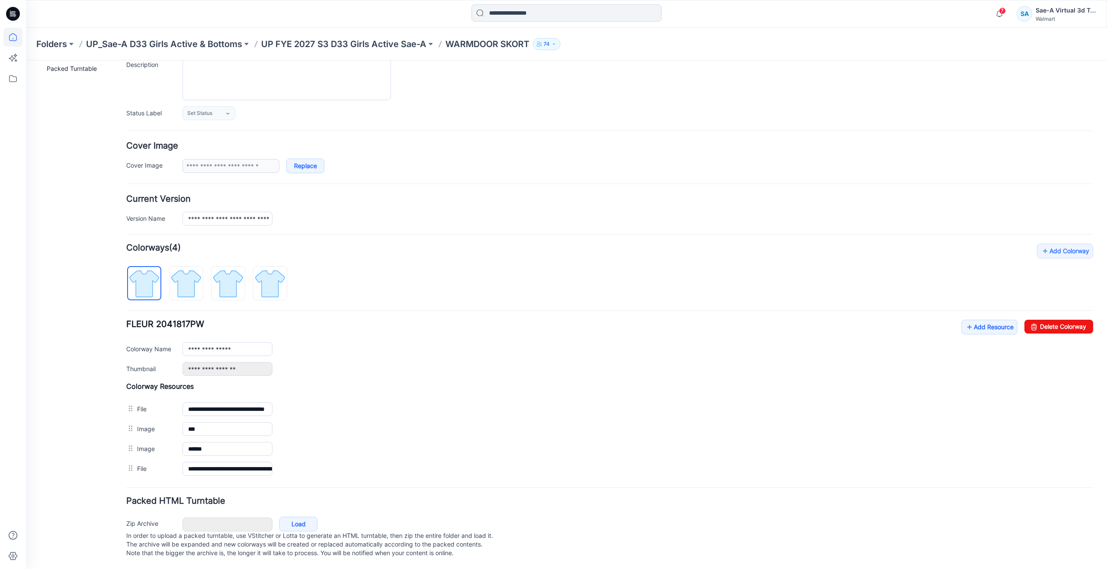
click at [21, 40] on icon at bounding box center [12, 37] width 19 height 19
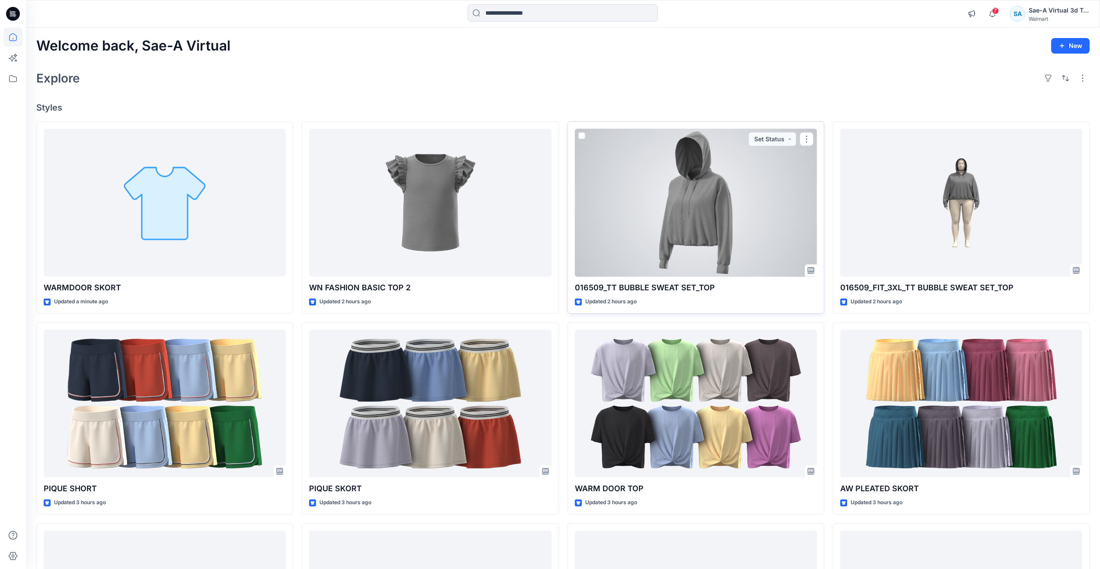
click at [707, 244] on div at bounding box center [696, 203] width 242 height 148
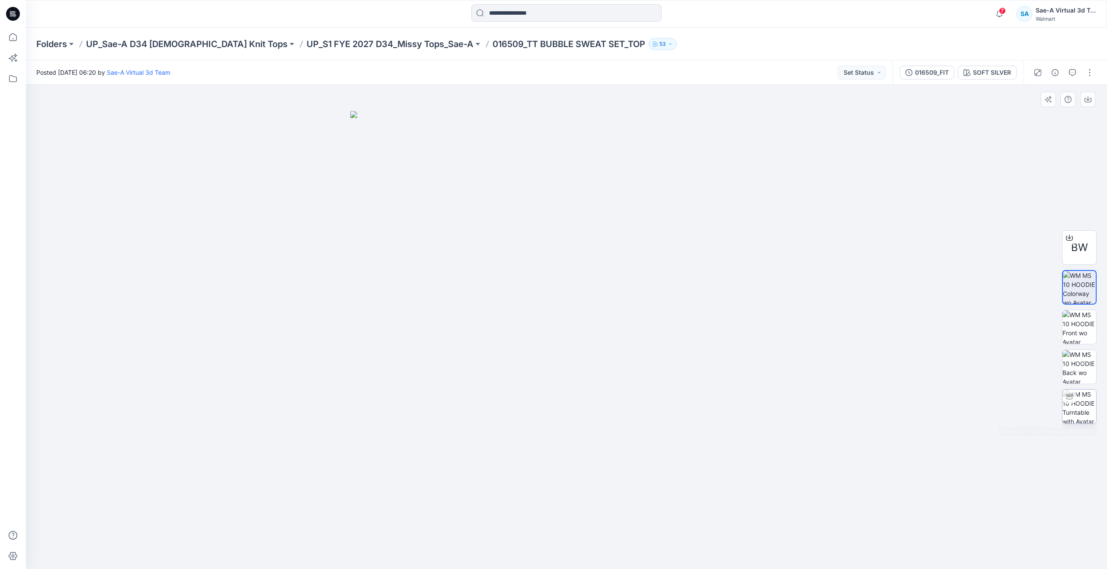
click at [1086, 402] on img at bounding box center [1079, 407] width 34 height 34
drag, startPoint x: 568, startPoint y: 556, endPoint x: 554, endPoint y: 554, distance: 14.0
click at [564, 554] on circle at bounding box center [566, 555] width 5 height 5
drag, startPoint x: 558, startPoint y: 552, endPoint x: 466, endPoint y: 505, distance: 103.3
click at [466, 505] on div at bounding box center [566, 327] width 1081 height 485
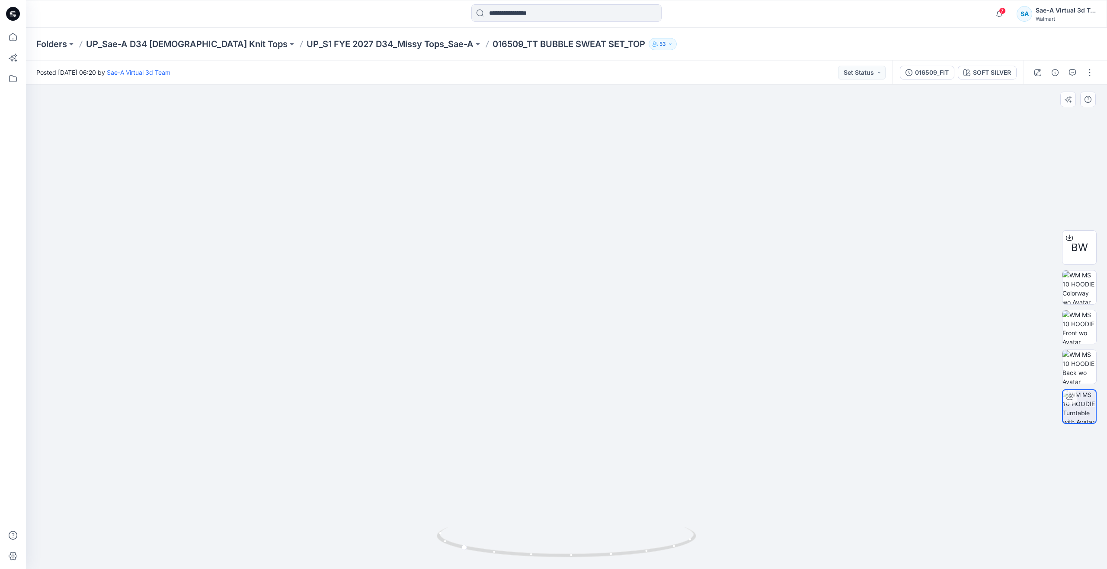
drag, startPoint x: 563, startPoint y: 361, endPoint x: 558, endPoint y: 455, distance: 94.0
drag, startPoint x: 469, startPoint y: 548, endPoint x: 316, endPoint y: 489, distance: 163.6
click at [316, 489] on div at bounding box center [566, 327] width 1081 height 485
click at [684, 171] on img at bounding box center [567, 313] width 728 height 512
click at [12, 37] on icon at bounding box center [12, 37] width 19 height 19
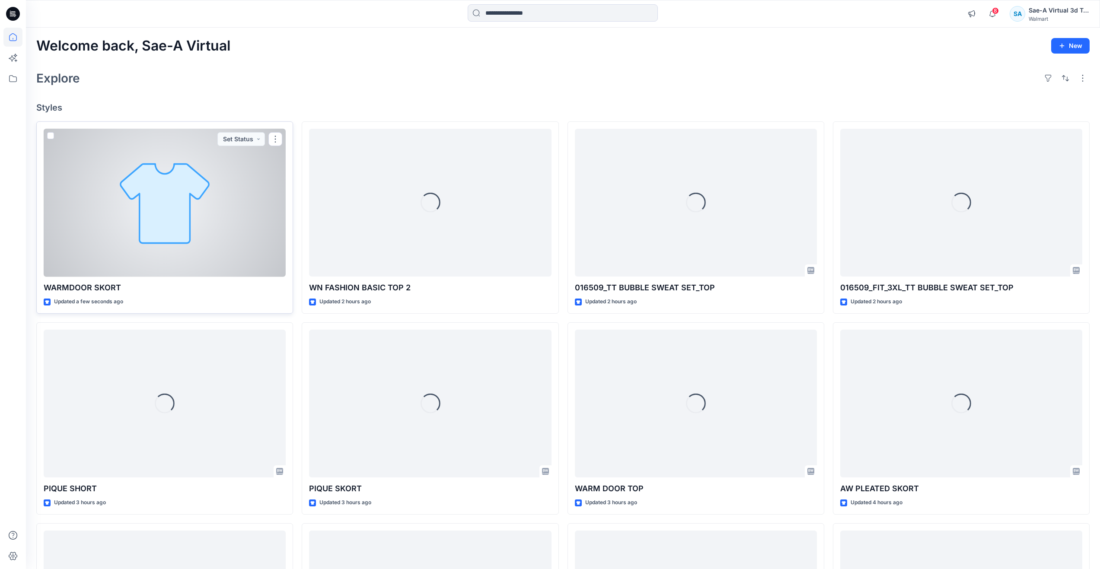
click at [166, 248] on div at bounding box center [165, 203] width 242 height 148
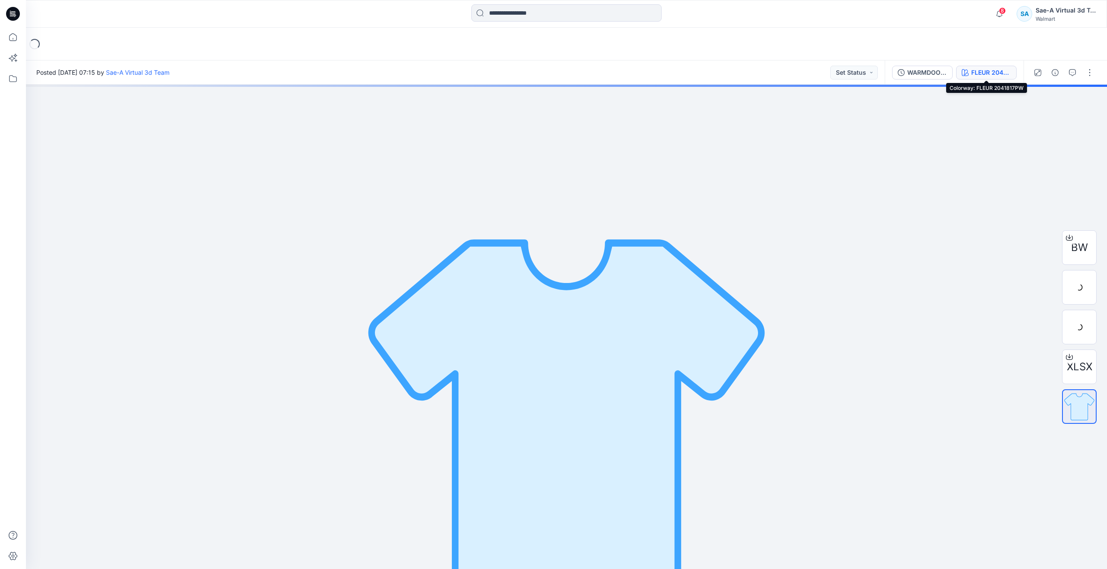
click at [981, 73] on div "FLEUR 2041817PW" at bounding box center [991, 73] width 40 height 10
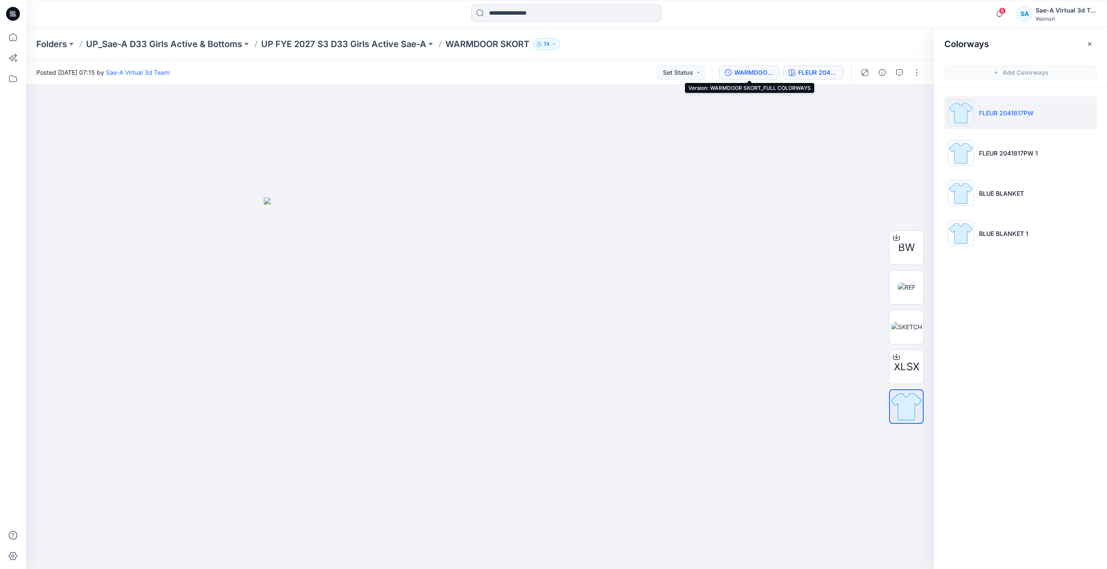
click at [740, 73] on div "WARMDOOR SKORT_FULL COLORWAYS" at bounding box center [754, 73] width 40 height 10
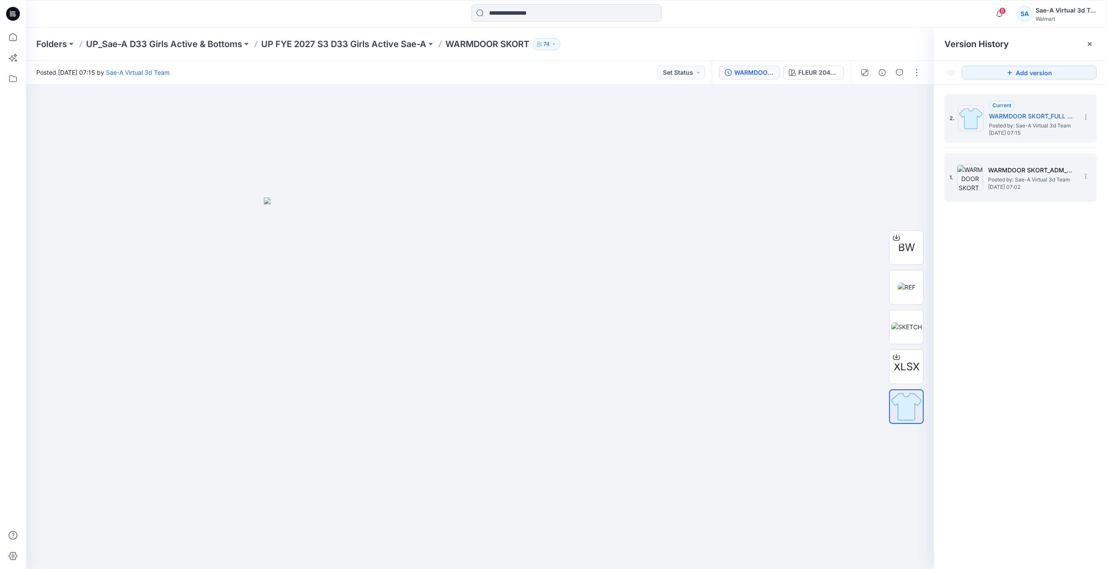
click at [1027, 181] on span "Posted by: Sae-A Virtual 3d Team" at bounding box center [1031, 180] width 86 height 9
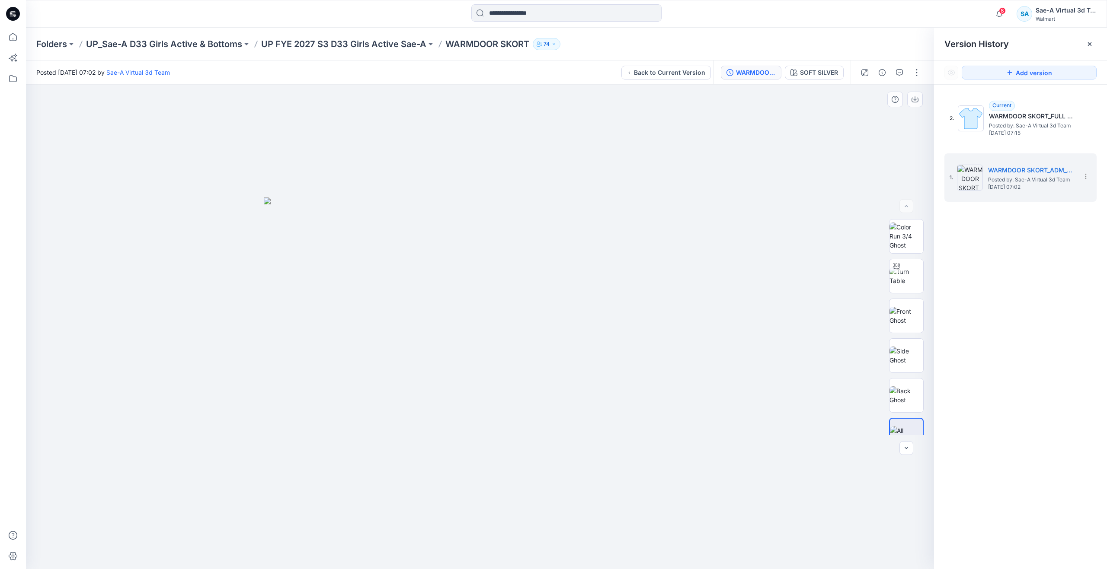
click at [284, 250] on img at bounding box center [480, 384] width 432 height 372
click at [11, 40] on icon at bounding box center [12, 37] width 19 height 19
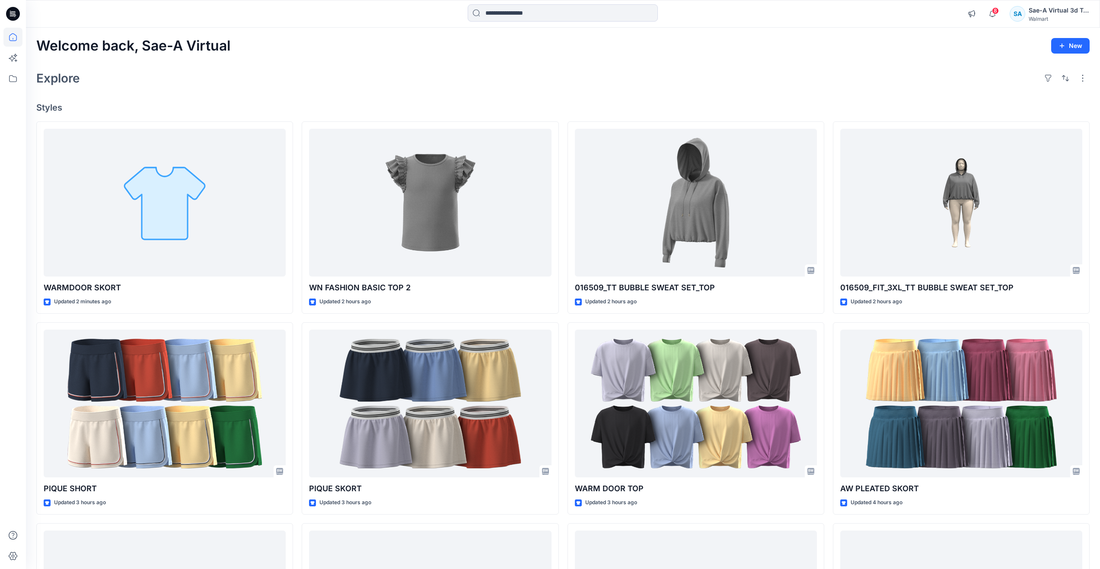
drag, startPoint x: 324, startPoint y: 57, endPoint x: 230, endPoint y: 77, distance: 95.6
click at [324, 57] on div "Welcome back, Sae-A Virtual New Explore Styles WARMDOOR SKORT Updated 2 minutes…" at bounding box center [563, 393] width 1074 height 730
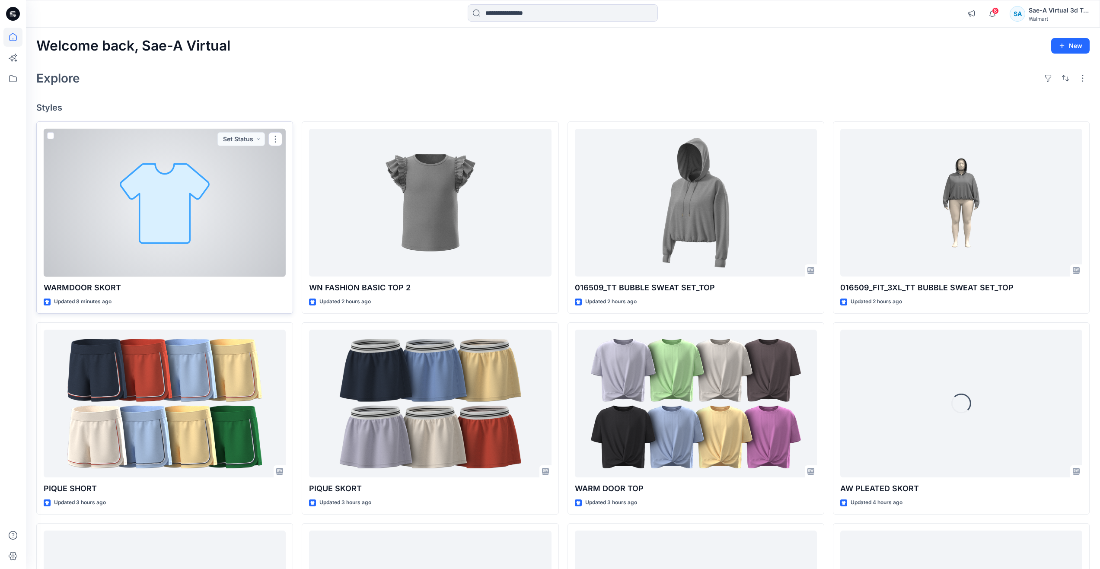
click at [169, 240] on div at bounding box center [165, 203] width 242 height 148
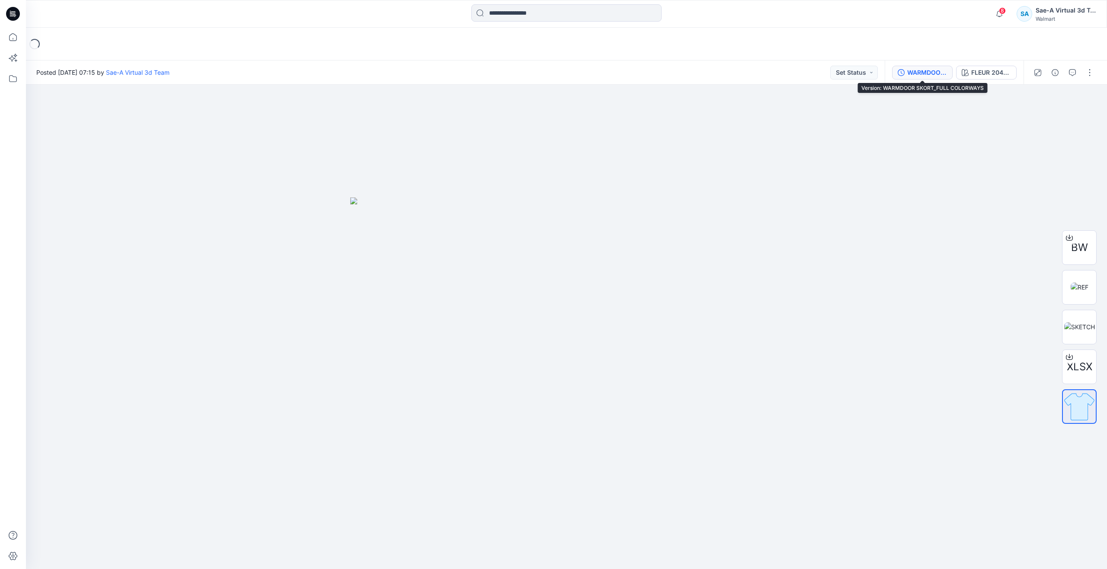
click at [918, 73] on div "WARMDOOR SKORT_FULL COLORWAYS" at bounding box center [927, 73] width 40 height 10
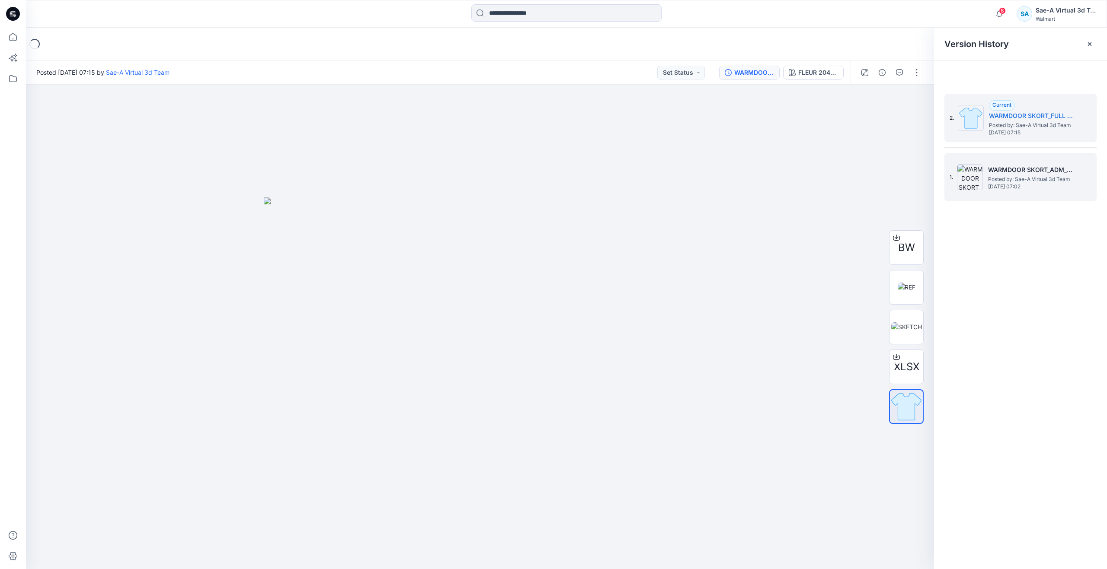
click at [1002, 192] on div "1. WARMDOOR SKORT_ADM_REV1_SaeA_091225 Posted by: Sae-A Virtual 3d Team Friday,…" at bounding box center [1014, 178] width 130 height 42
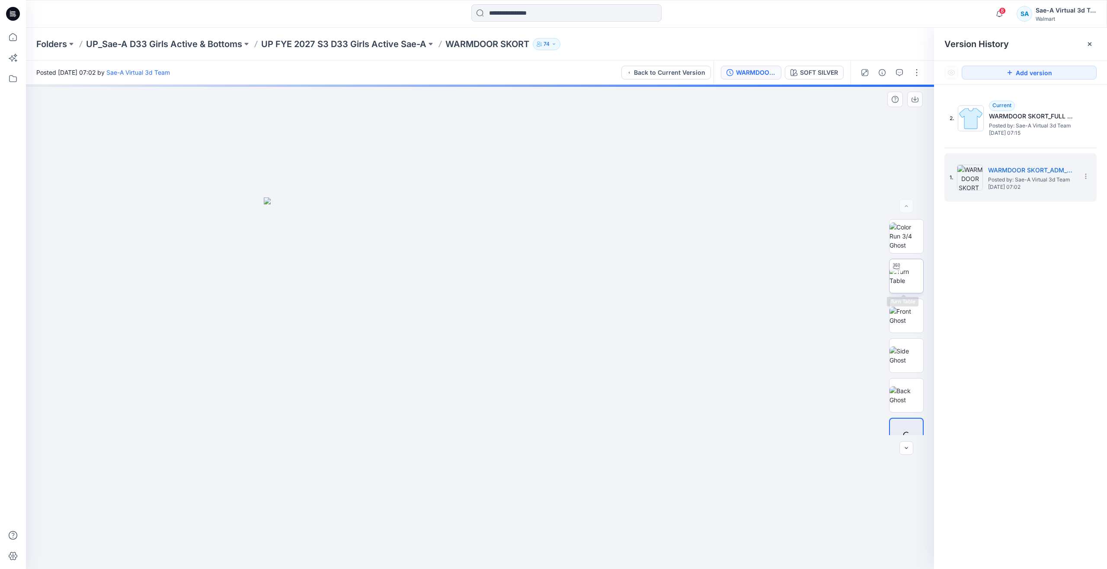
click at [901, 277] on img at bounding box center [906, 276] width 34 height 18
drag, startPoint x: 486, startPoint y: 555, endPoint x: 757, endPoint y: 489, distance: 279.2
click at [757, 489] on div at bounding box center [480, 327] width 908 height 485
click at [19, 37] on icon at bounding box center [12, 37] width 19 height 19
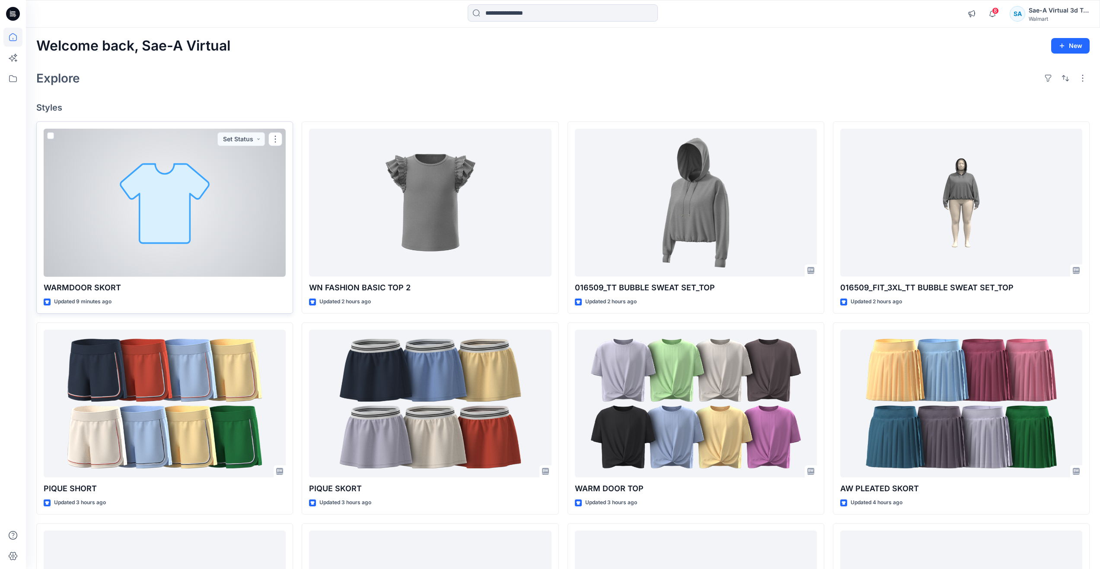
click at [177, 230] on div at bounding box center [165, 203] width 242 height 148
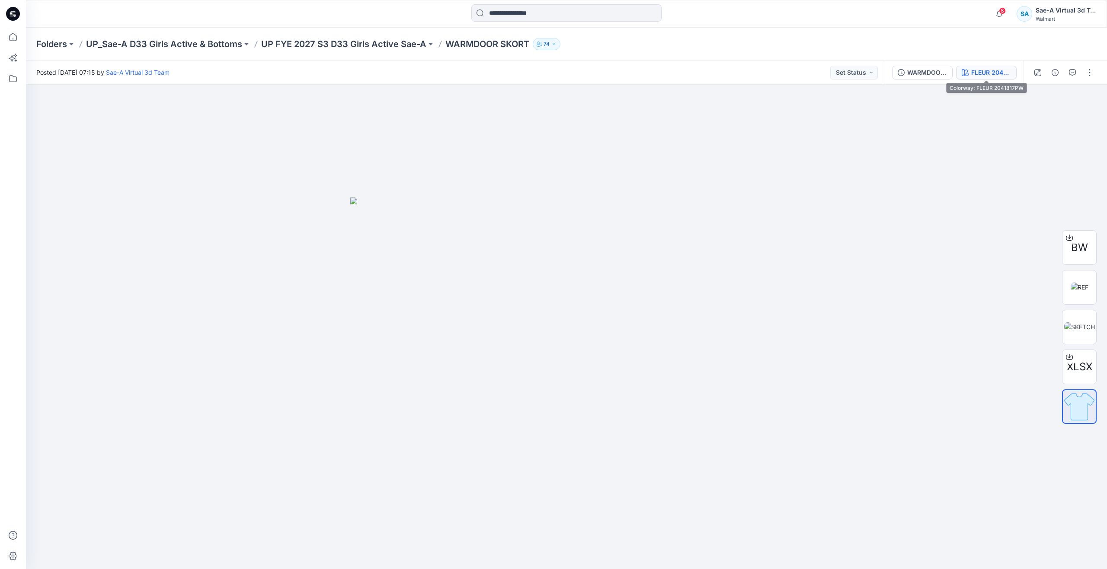
click at [987, 68] on div "FLEUR 2041817PW" at bounding box center [991, 73] width 40 height 10
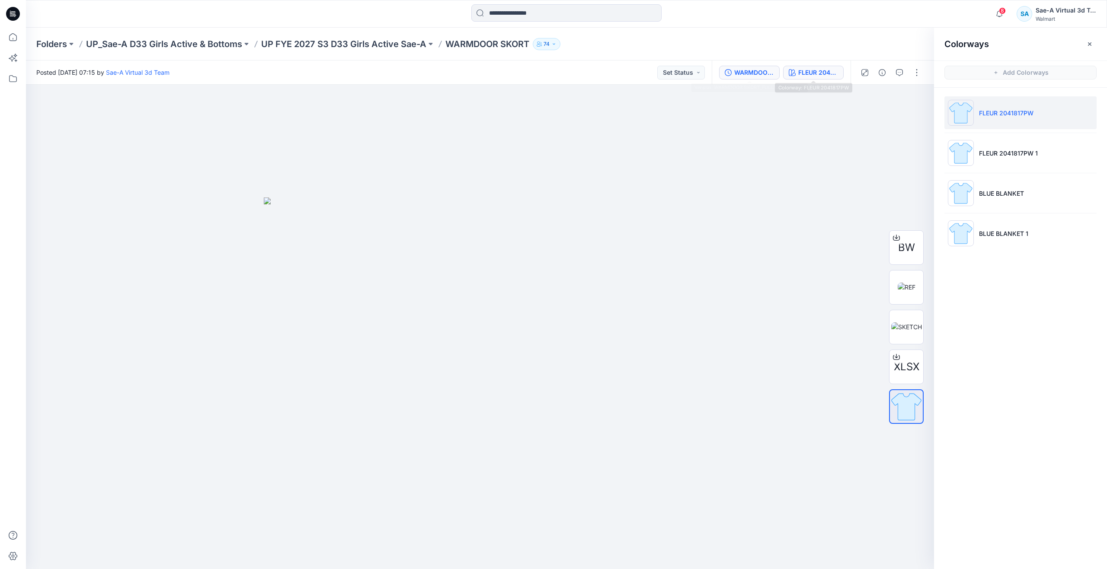
click at [764, 70] on div "WARMDOOR SKORT_FULL COLORWAYS" at bounding box center [754, 73] width 40 height 10
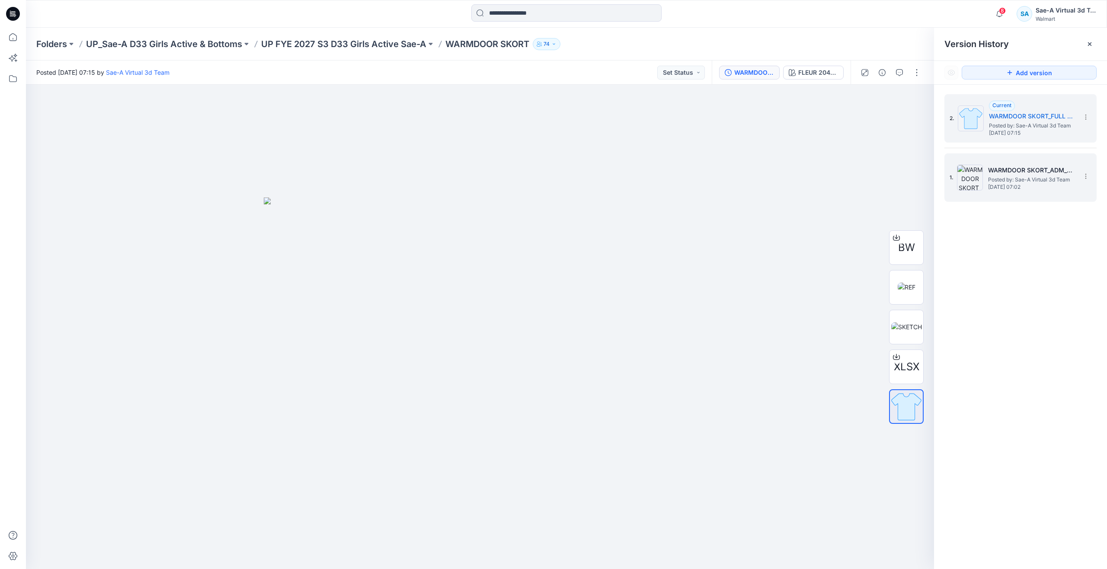
click at [1004, 176] on span "Posted by: Sae-A Virtual 3d Team" at bounding box center [1031, 180] width 86 height 9
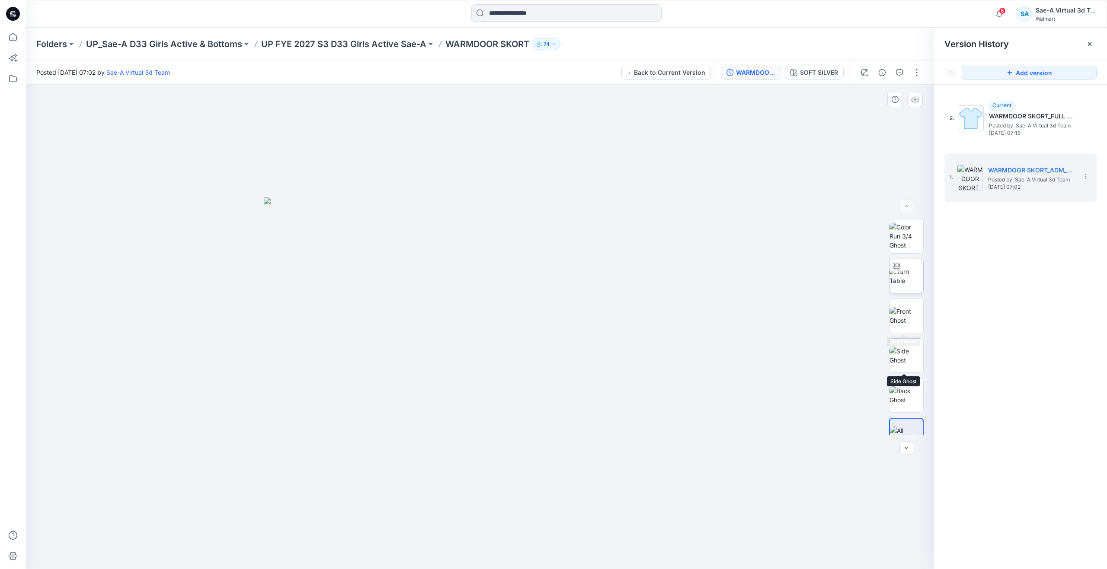
click at [906, 285] on img at bounding box center [906, 276] width 34 height 18
click at [12, 37] on icon at bounding box center [12, 37] width 19 height 19
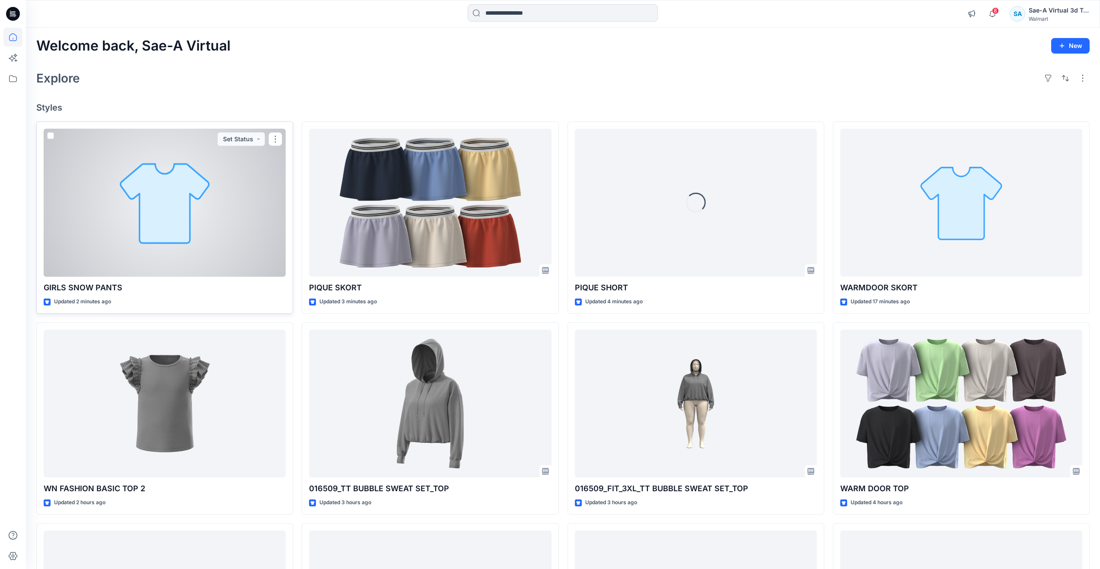
click at [164, 197] on div at bounding box center [165, 203] width 242 height 148
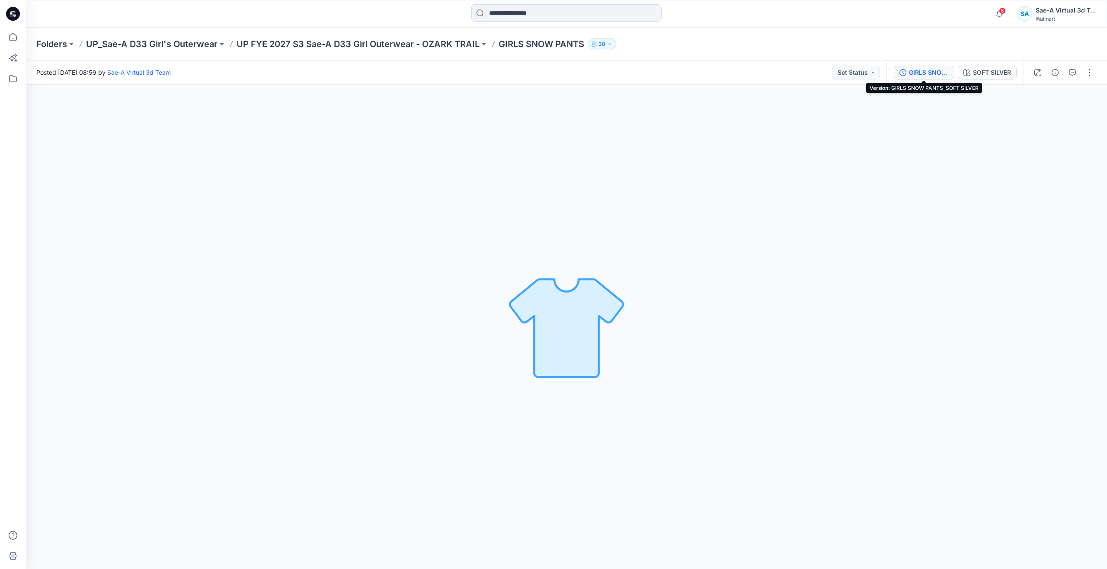
click at [927, 67] on button "GIRLS SNOW PANTS_SOFT SILVER" at bounding box center [924, 73] width 61 height 14
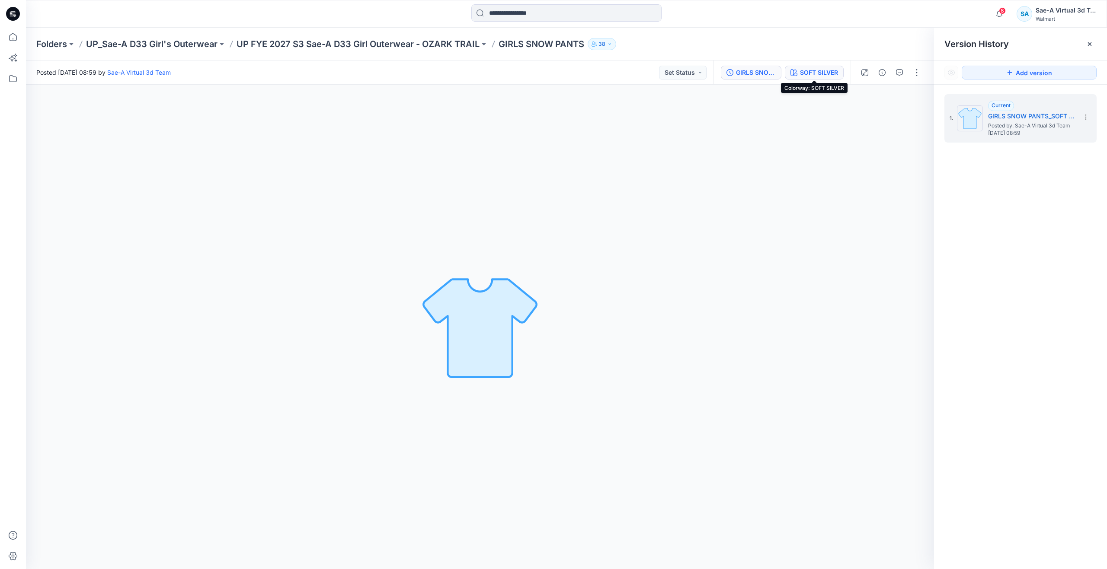
click at [814, 70] on div "SOFT SILVER" at bounding box center [819, 73] width 38 height 10
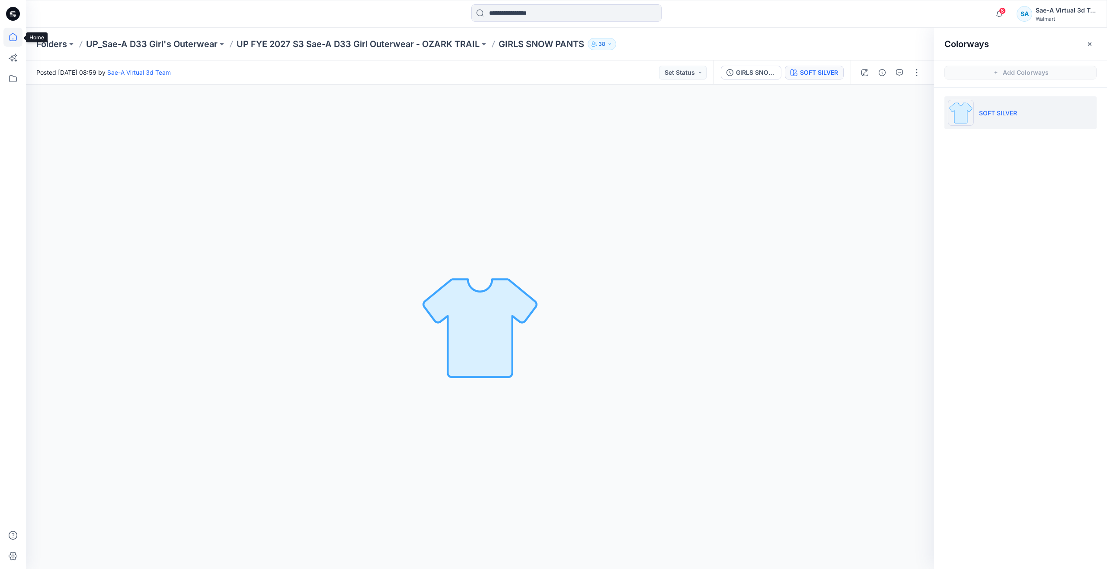
click at [17, 34] on icon at bounding box center [12, 37] width 19 height 19
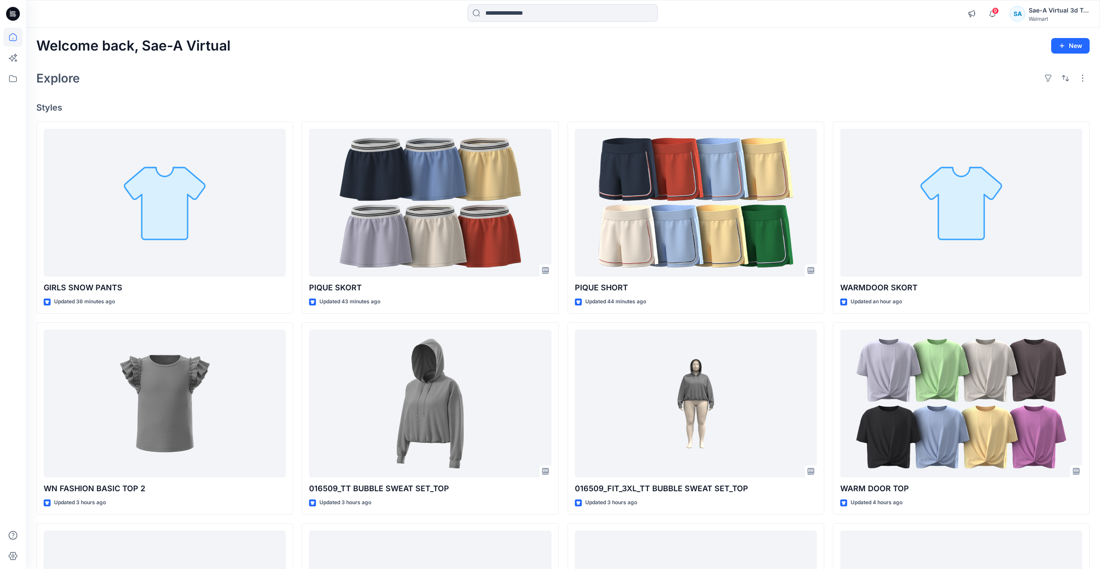
click at [591, 48] on div "Welcome back, Sae-A Virtual New" at bounding box center [563, 46] width 1054 height 16
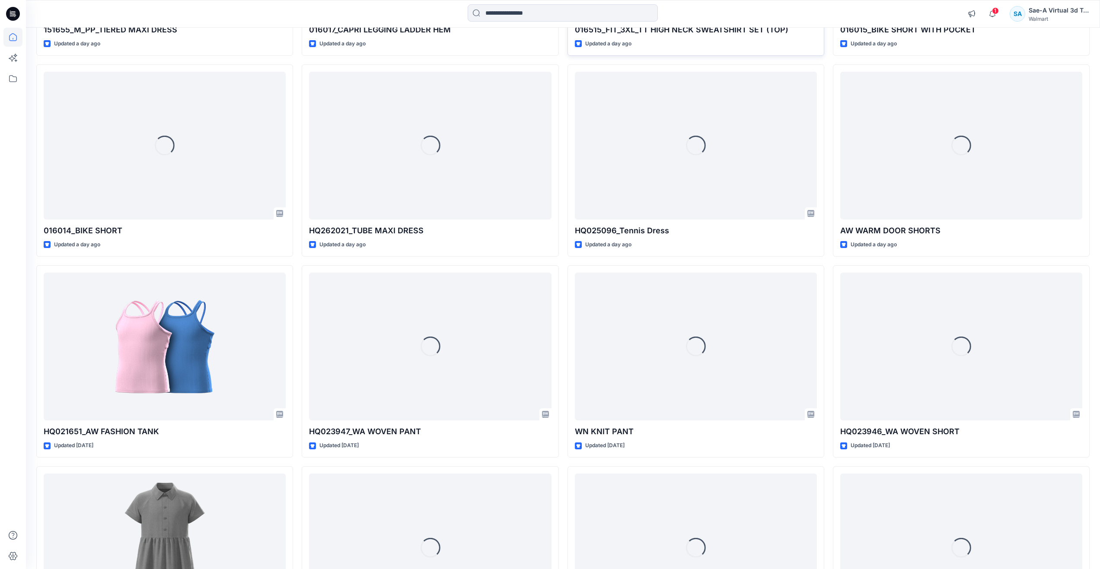
scroll to position [1871, 0]
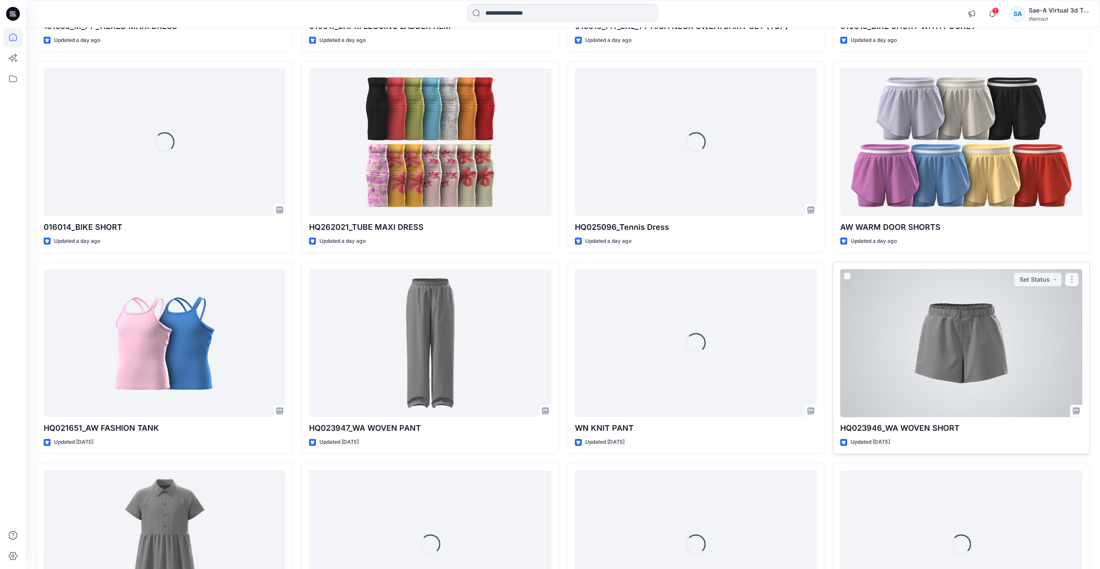
click at [931, 329] on div at bounding box center [961, 343] width 242 height 148
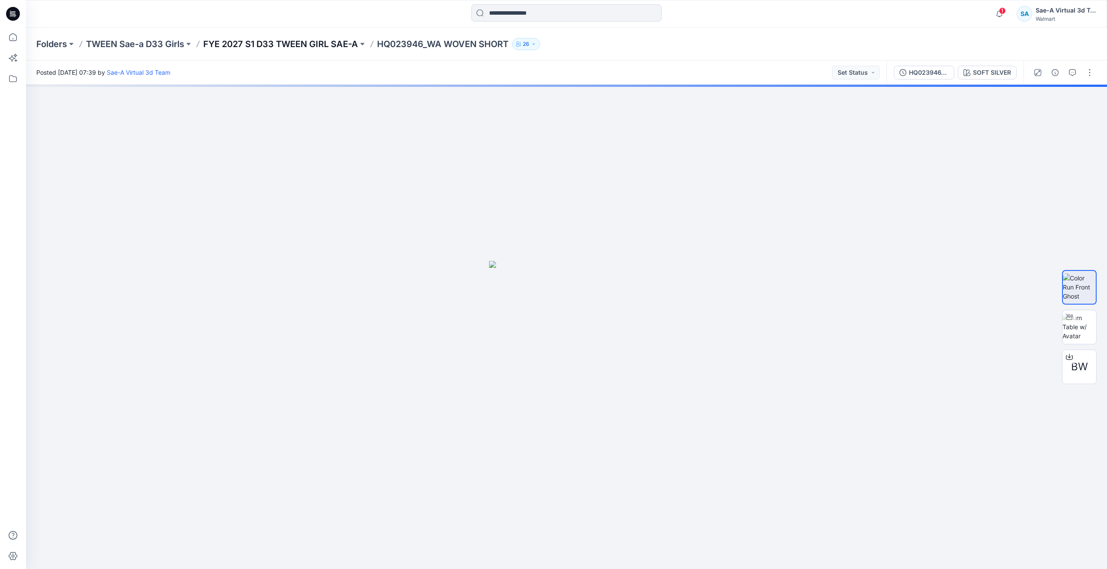
click at [246, 42] on p "FYE 2027 S1 D33 TWEEN GIRL SAE-A" at bounding box center [280, 44] width 155 height 12
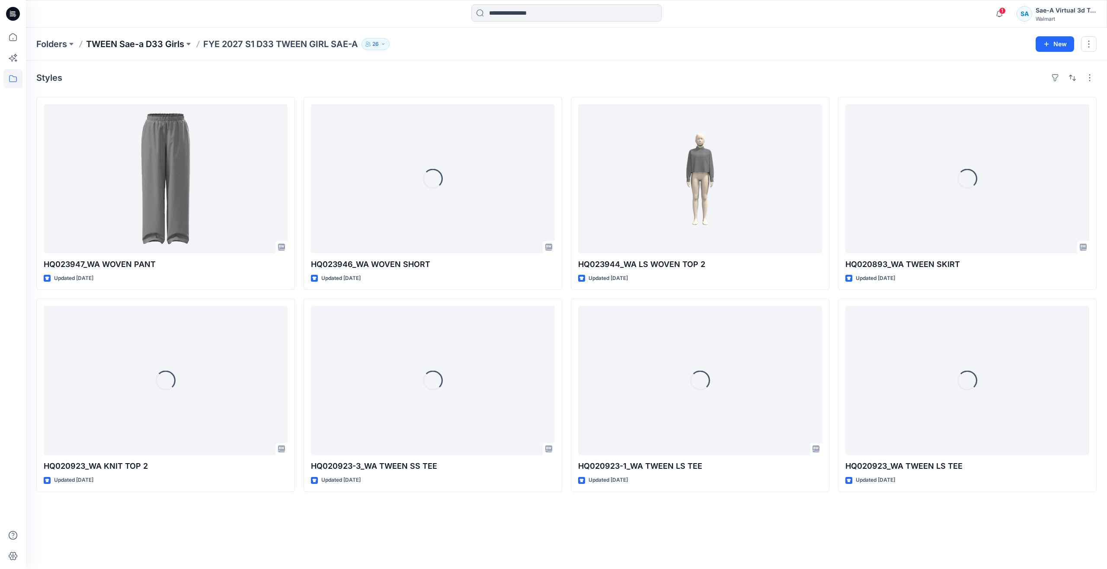
click at [163, 45] on p "TWEEN Sae-a D33 Girls" at bounding box center [135, 44] width 98 height 12
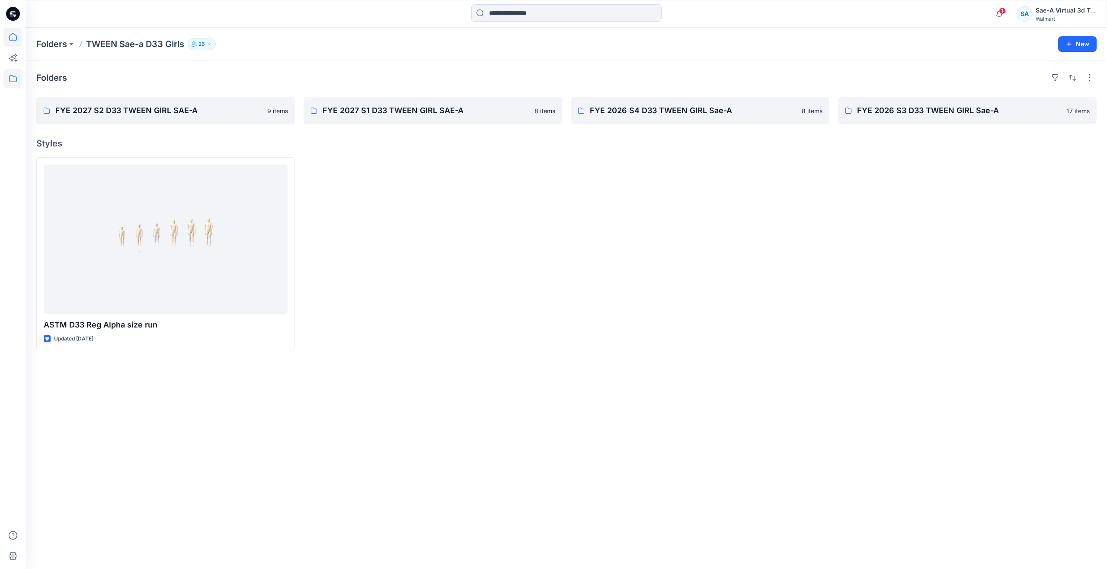
click at [20, 36] on icon at bounding box center [12, 37] width 19 height 19
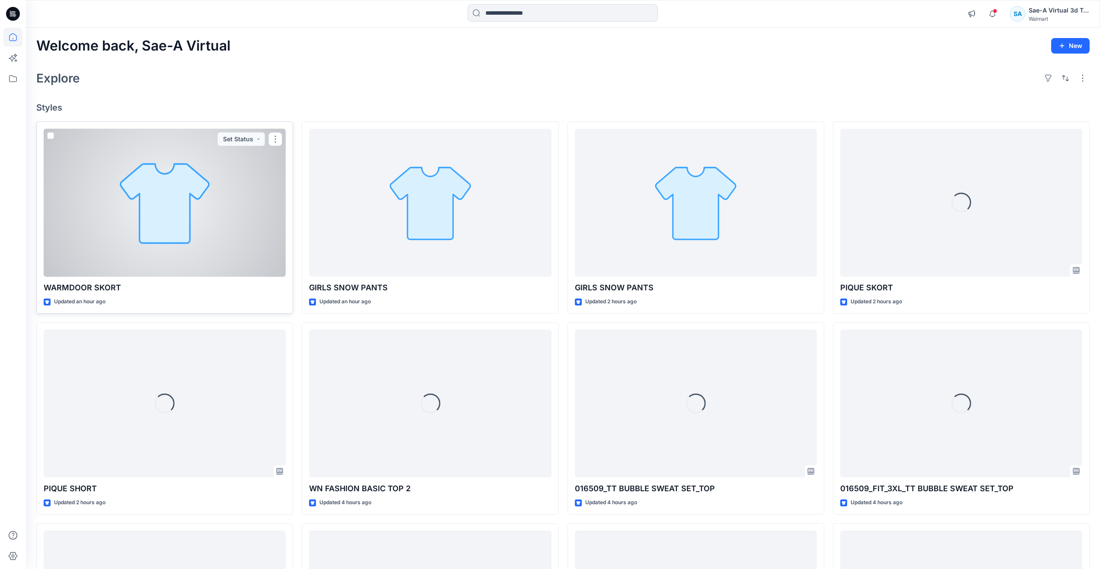
click at [178, 219] on div at bounding box center [165, 203] width 242 height 148
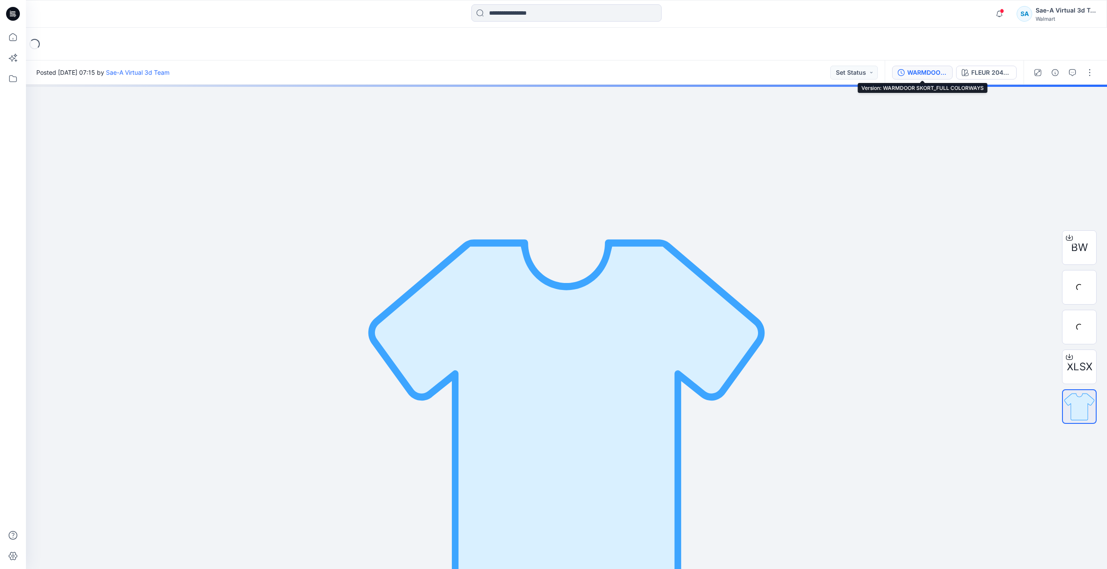
click at [936, 71] on div "WARMDOOR SKORT_FULL COLORWAYS" at bounding box center [927, 73] width 40 height 10
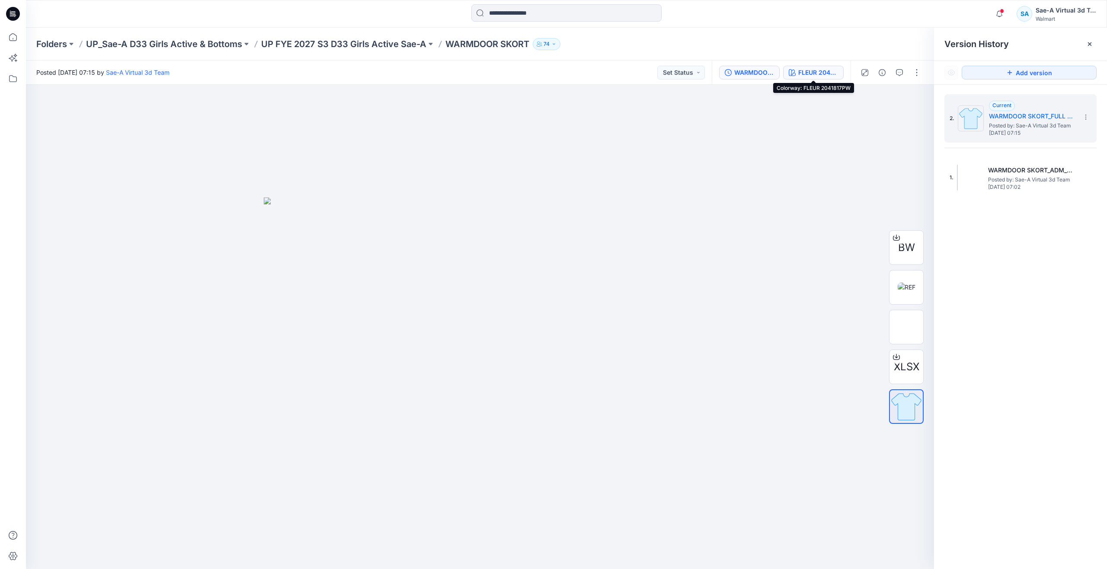
click at [803, 69] on div "FLEUR 2041817PW" at bounding box center [818, 73] width 40 height 10
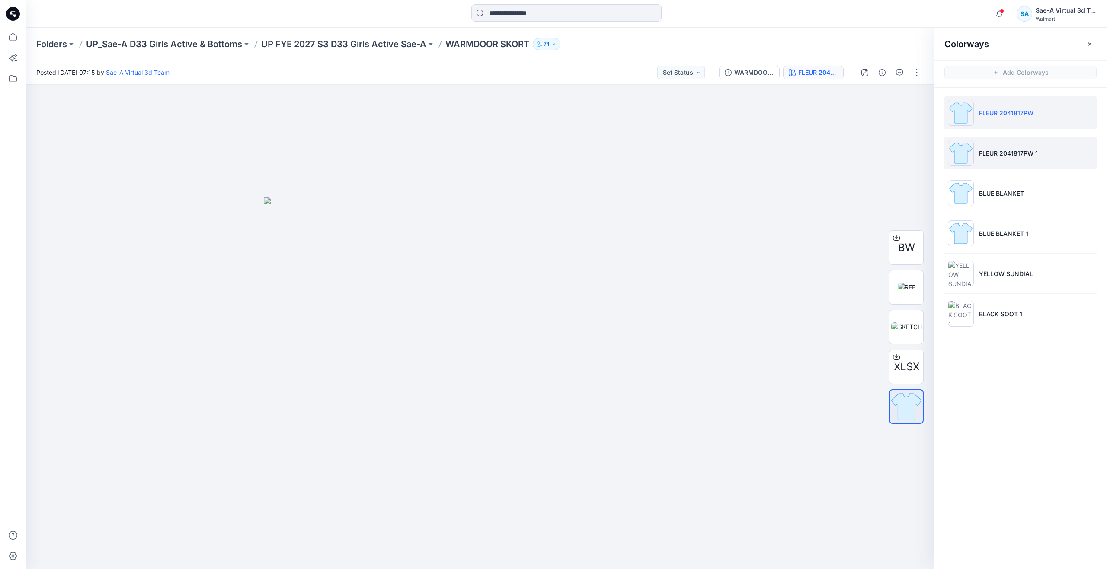
click at [981, 150] on p "FLEUR 2041817PW 1" at bounding box center [1008, 153] width 59 height 9
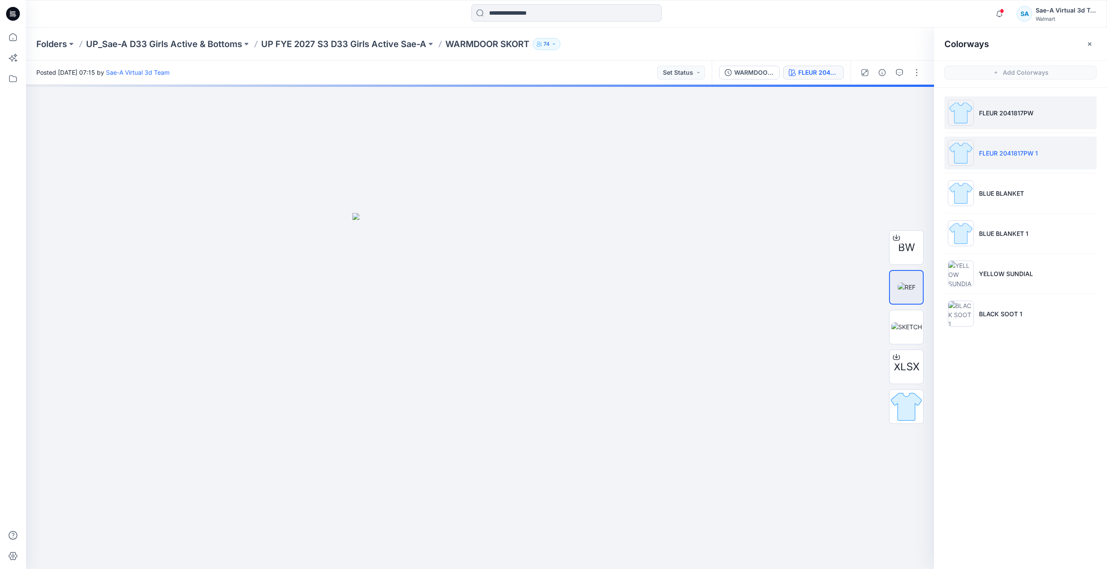
click at [979, 108] on li "FLEUR 2041817PW" at bounding box center [1020, 112] width 152 height 33
click at [747, 74] on div "WARMDOOR SKORT_FULL COLORWAYS" at bounding box center [754, 73] width 40 height 10
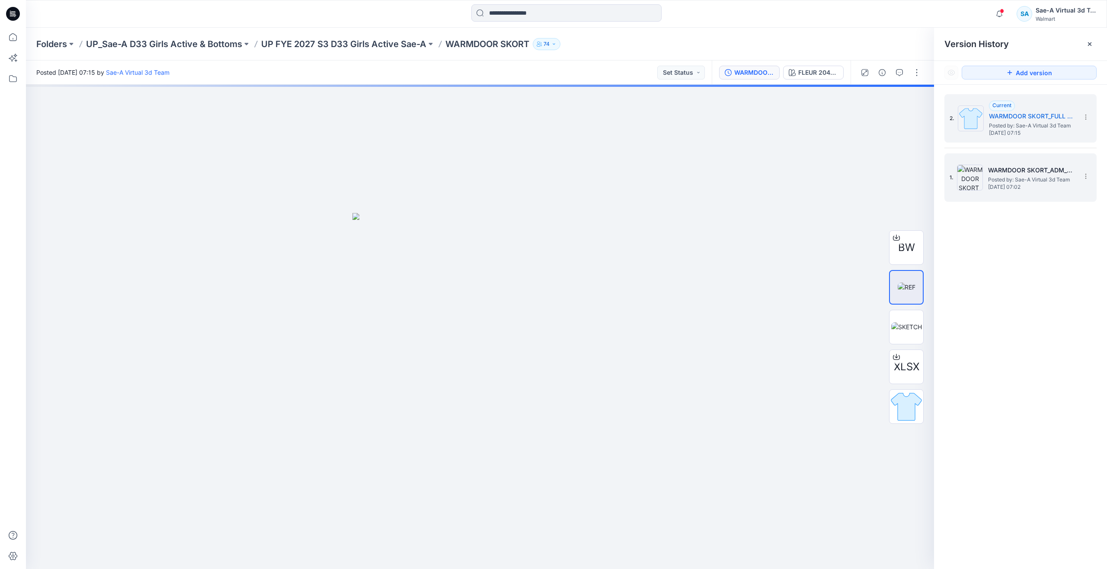
click at [967, 173] on img at bounding box center [970, 178] width 26 height 26
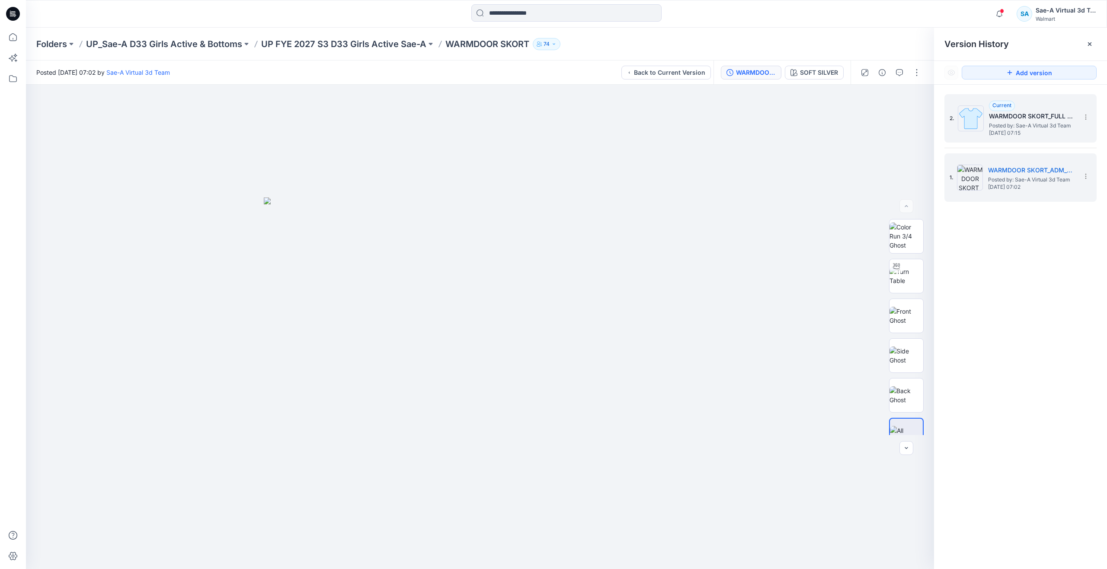
click at [1002, 134] on span "[DATE] 07:15" at bounding box center [1032, 133] width 86 height 6
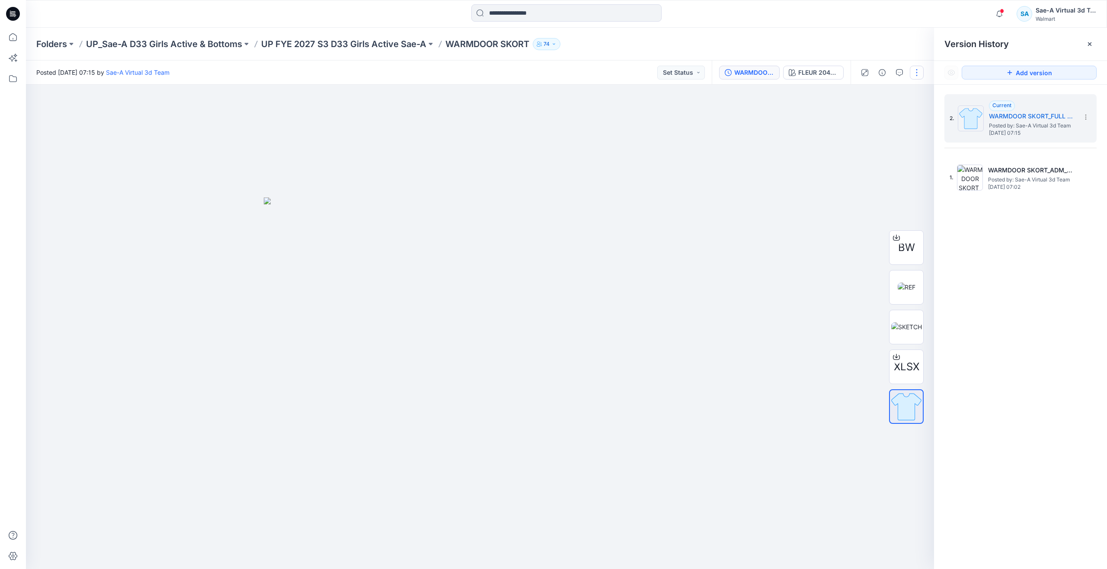
click at [917, 71] on button "button" at bounding box center [917, 73] width 14 height 14
click at [692, 222] on img at bounding box center [480, 384] width 432 height 372
drag, startPoint x: 450, startPoint y: 44, endPoint x: 530, endPoint y: 59, distance: 82.3
click at [530, 59] on div "Folders UP_Sae-A D33 Girls Active & Bottoms UP FYE 2027 S3 D33 Girls Active Sae…" at bounding box center [566, 44] width 1081 height 33
copy p "WARMDOOR SKORT"
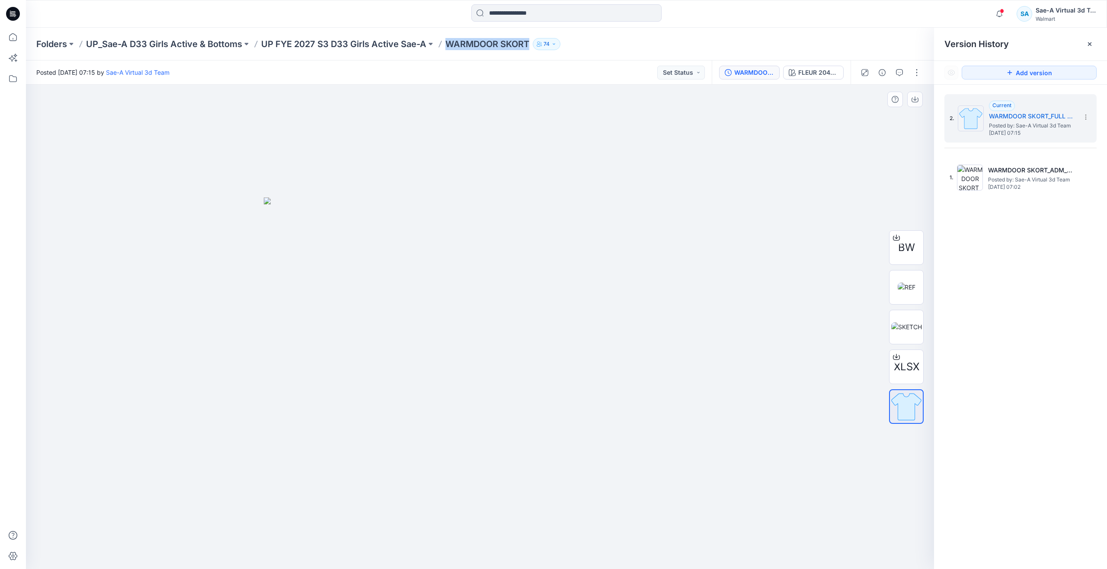
click at [699, 240] on div at bounding box center [480, 327] width 908 height 485
click at [901, 72] on icon "button" at bounding box center [899, 72] width 7 height 7
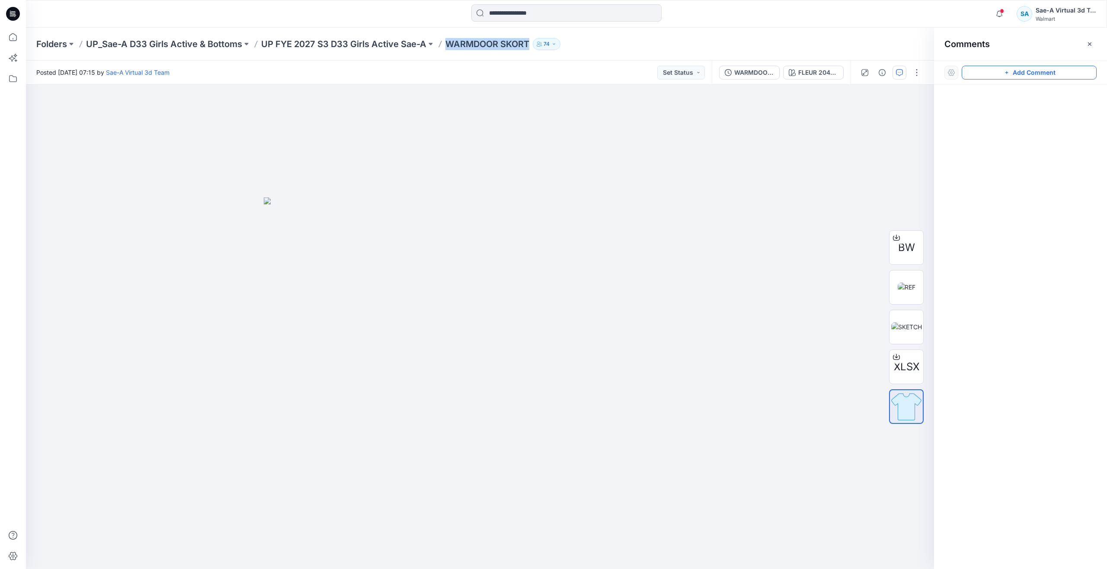
click at [990, 74] on button "Add Comment" at bounding box center [1029, 73] width 135 height 14
click at [653, 163] on div "1" at bounding box center [480, 327] width 908 height 485
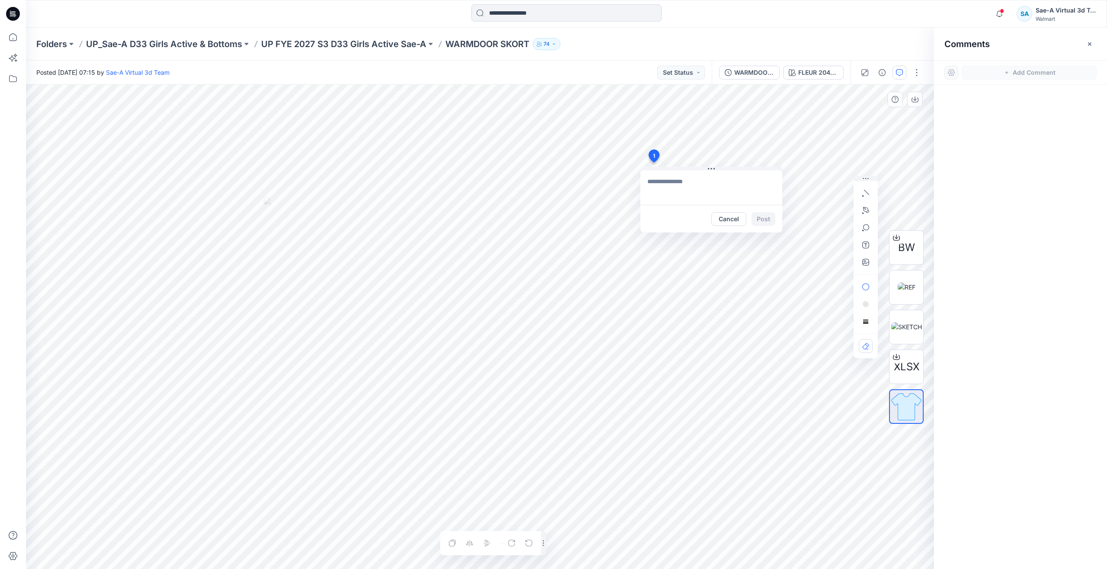
type textarea "**********"
click at [760, 219] on button "Post" at bounding box center [763, 219] width 24 height 14
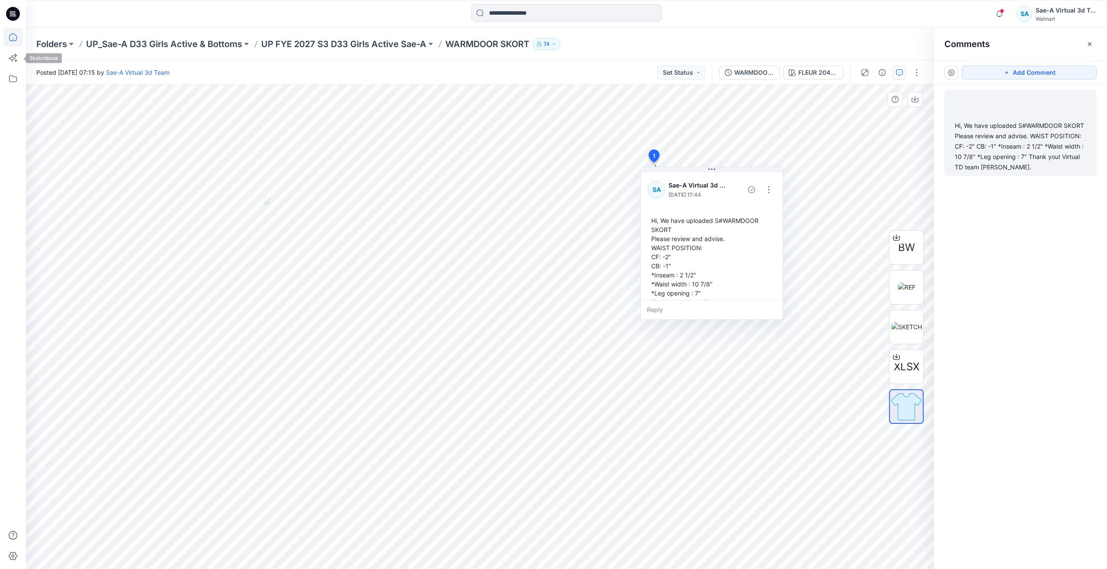
click at [9, 37] on icon at bounding box center [12, 37] width 19 height 19
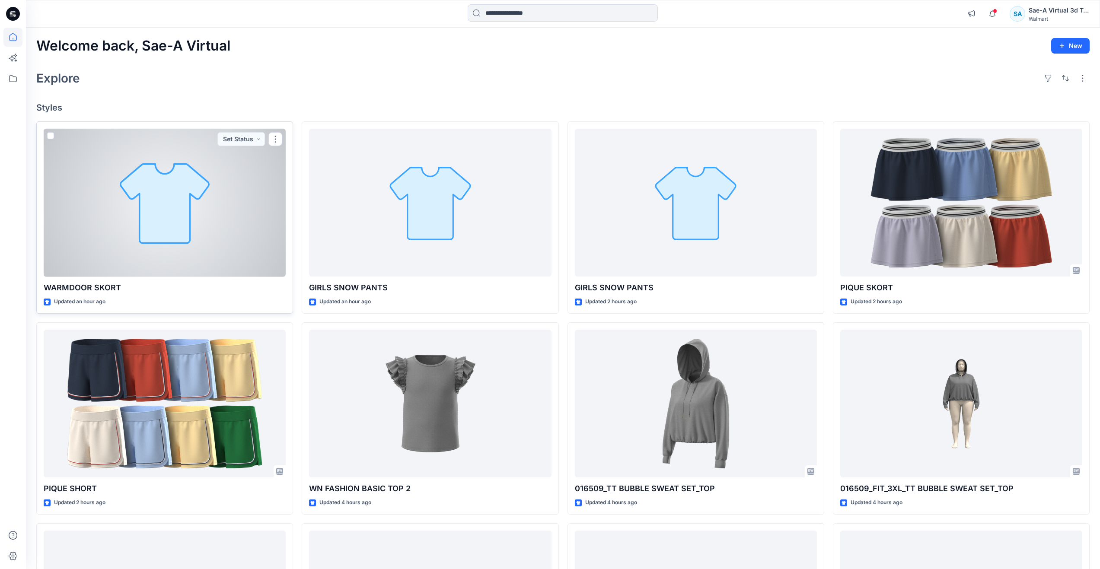
click at [80, 233] on div at bounding box center [165, 203] width 242 height 148
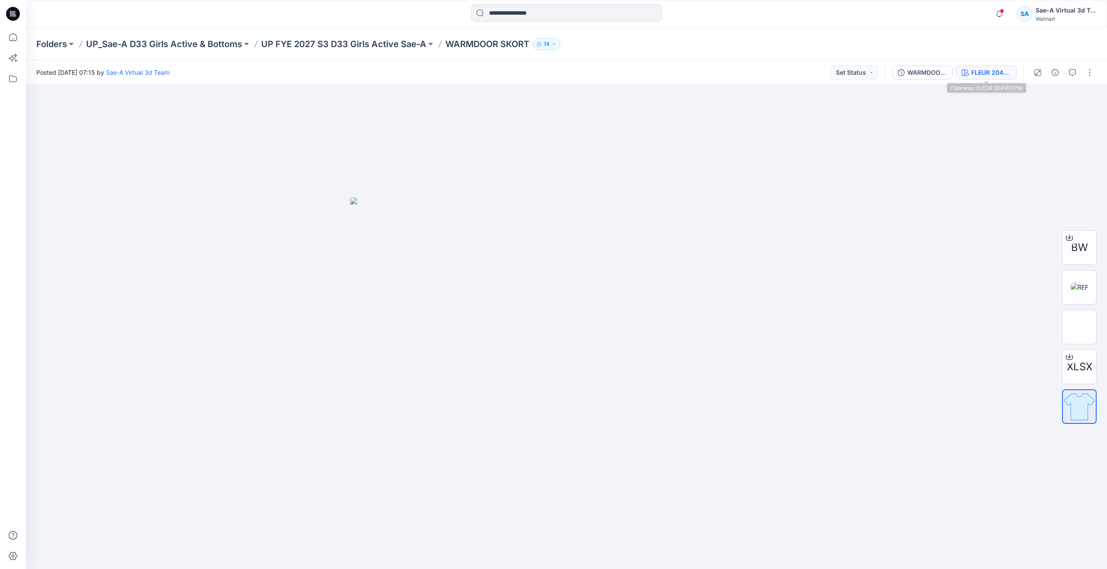
click at [966, 73] on icon "button" at bounding box center [965, 72] width 7 height 7
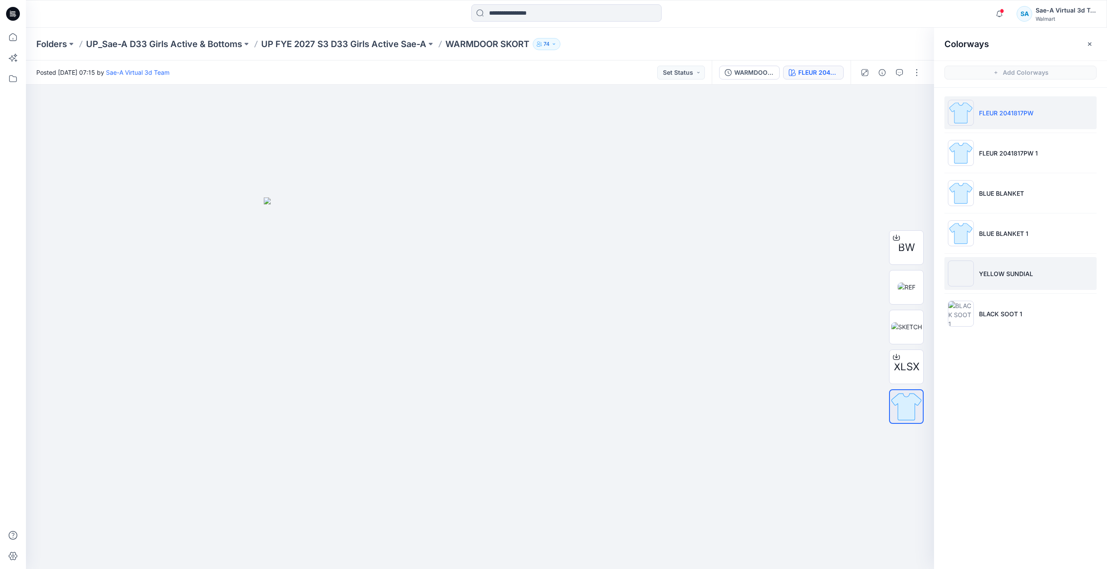
click at [978, 272] on li "YELLOW SUNDIAL" at bounding box center [1020, 273] width 152 height 33
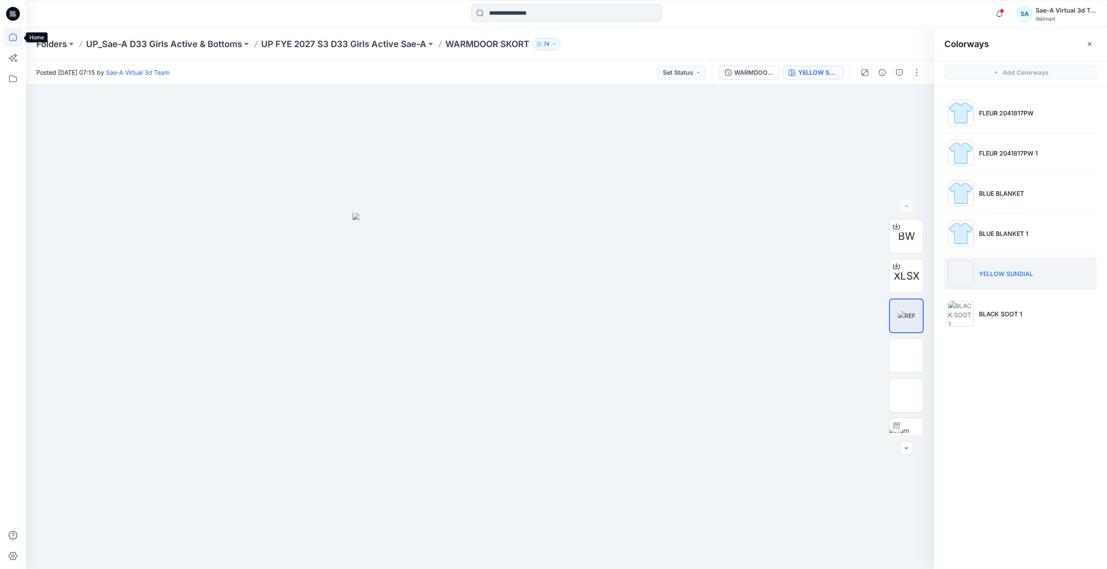
click at [19, 37] on icon at bounding box center [12, 37] width 19 height 19
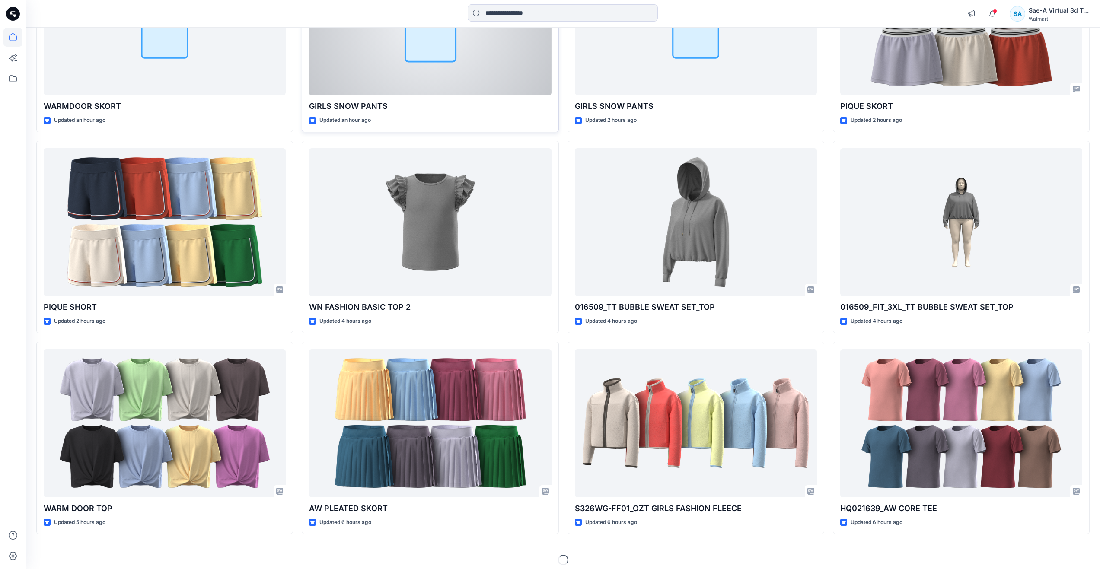
scroll to position [188, 0]
